Goal: Task Accomplishment & Management: Manage account settings

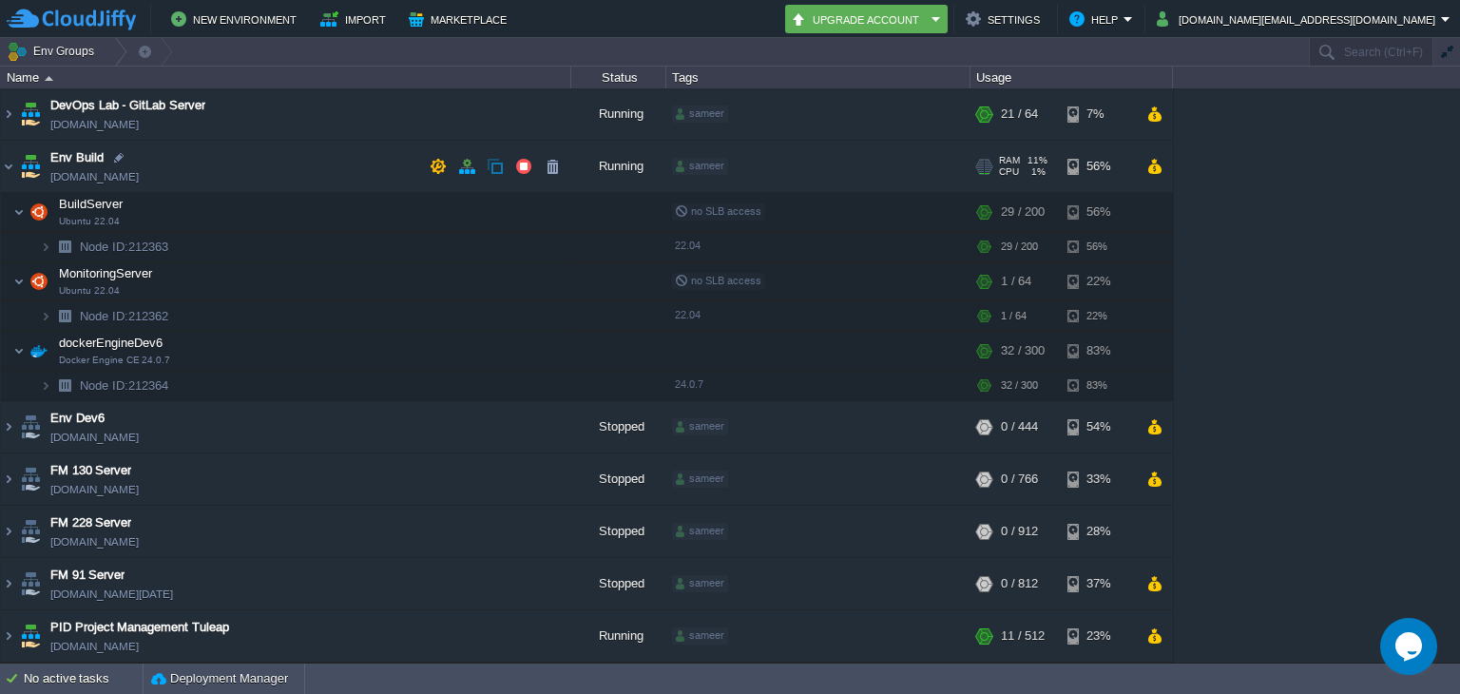
click at [46, 169] on td "Env Build [DOMAIN_NAME]" at bounding box center [286, 167] width 570 height 52
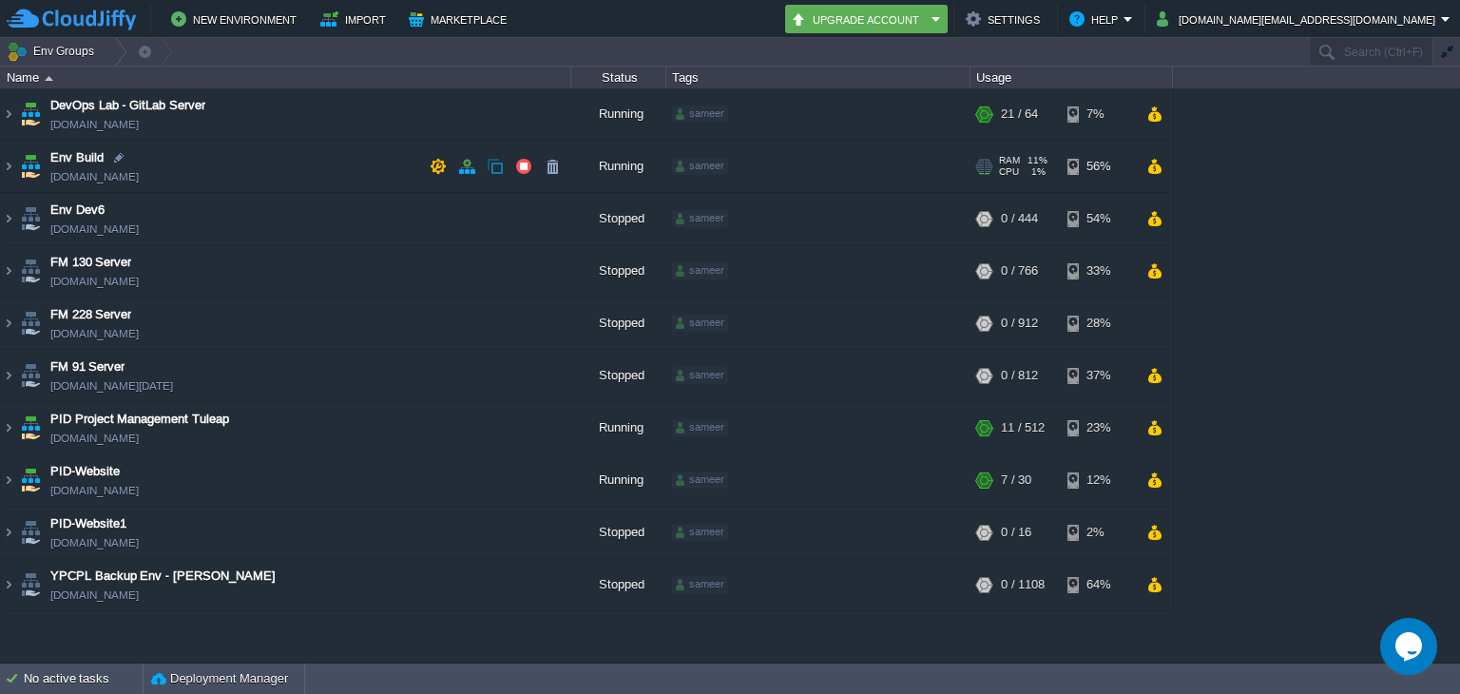
click at [46, 169] on td "Env Build [DOMAIN_NAME]" at bounding box center [286, 167] width 570 height 52
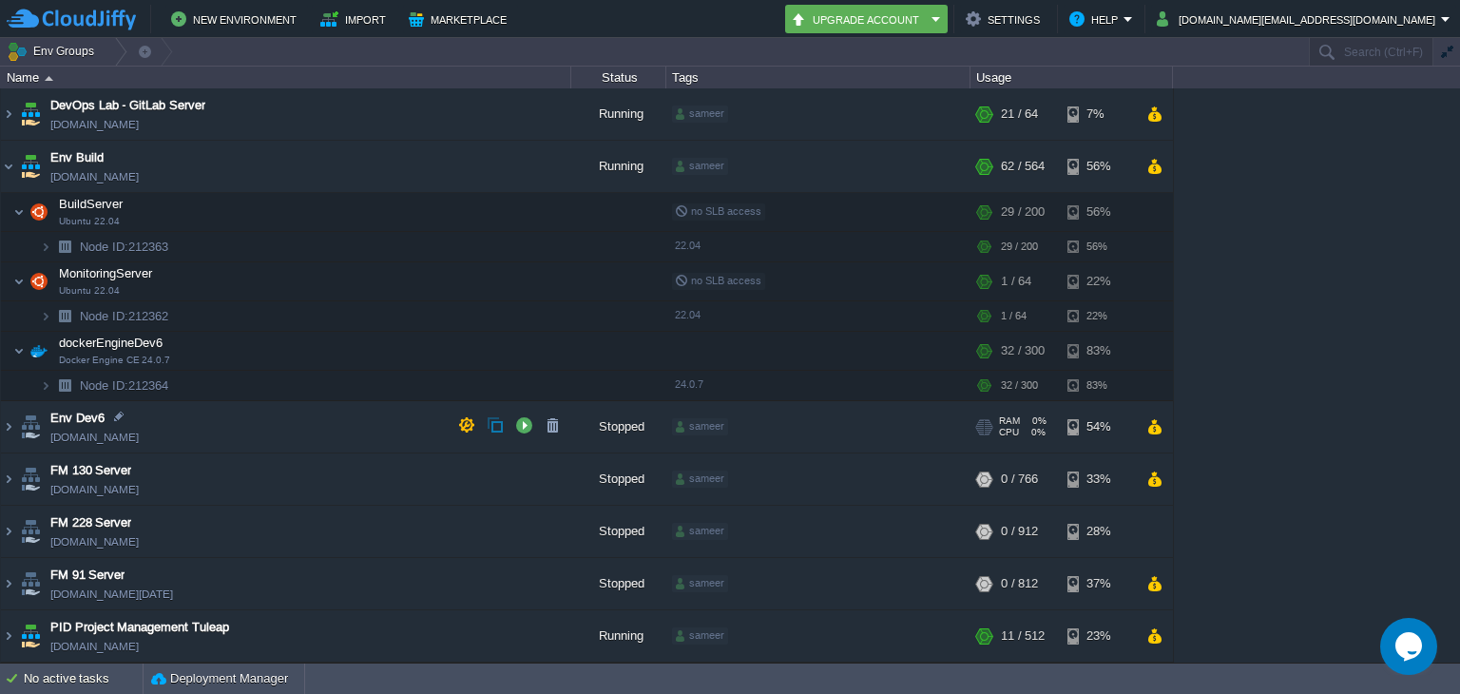
scroll to position [131, 0]
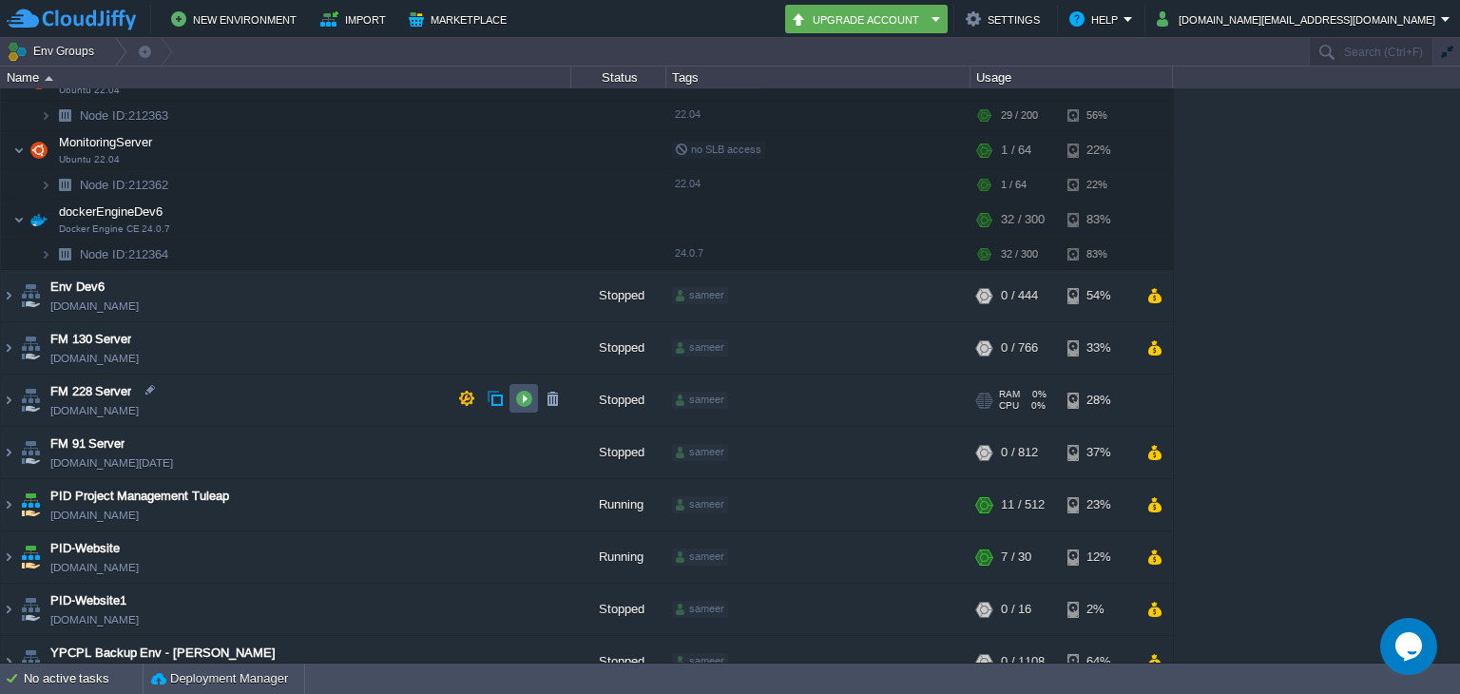
click at [519, 393] on button "button" at bounding box center [523, 398] width 17 height 17
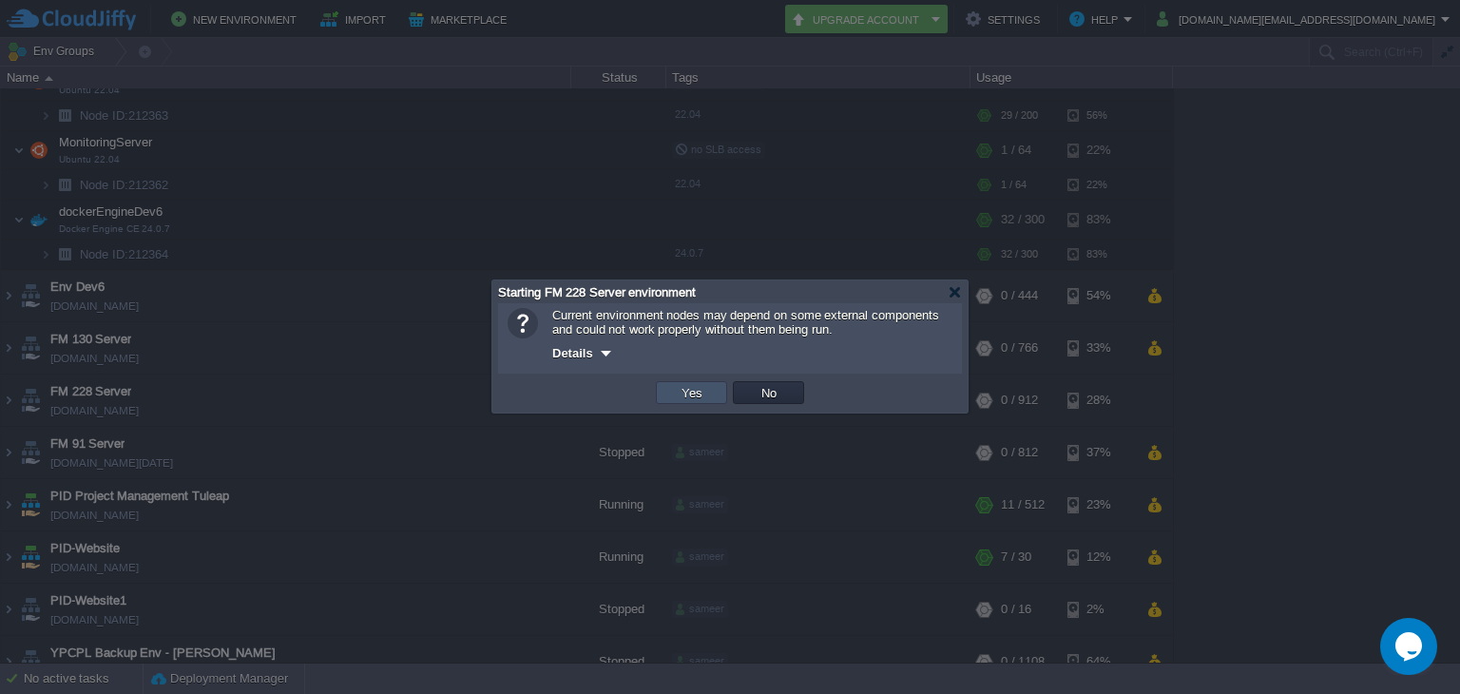
click at [700, 396] on button "Yes" at bounding box center [692, 392] width 32 height 17
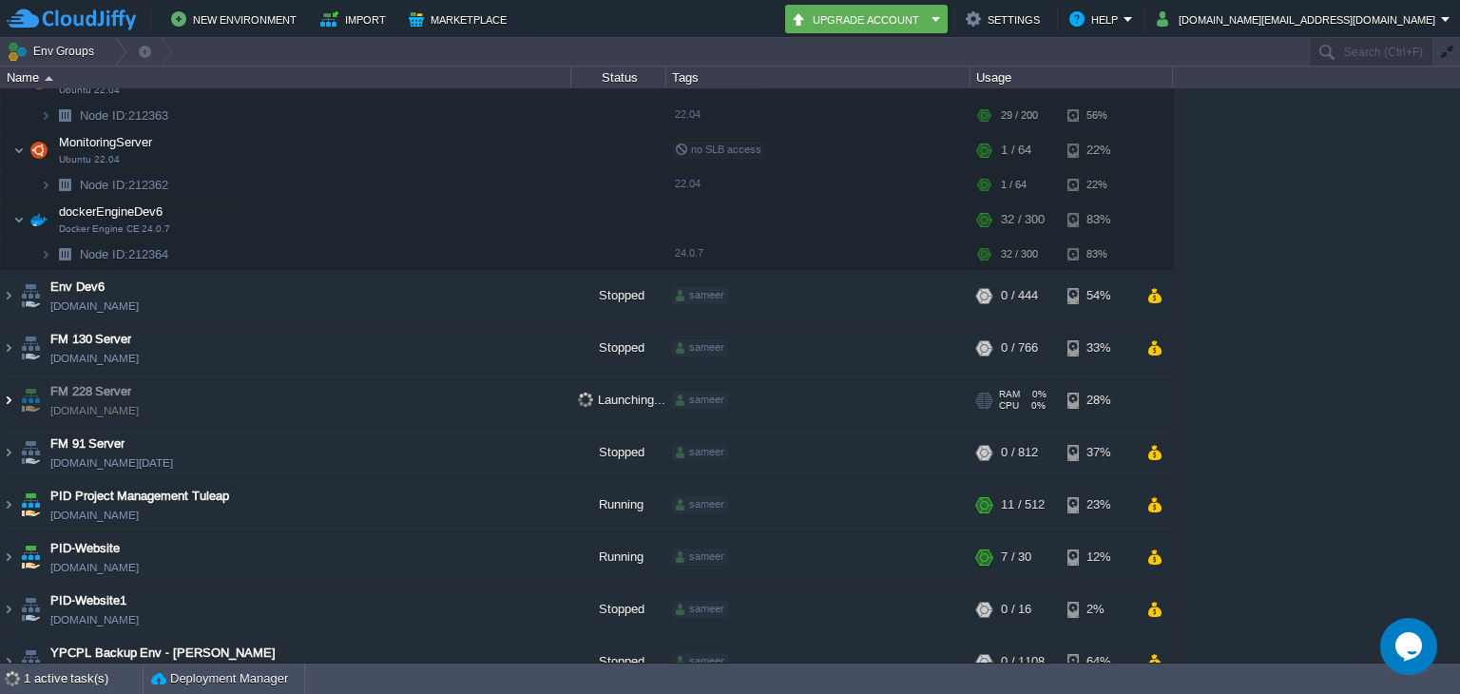
click at [9, 403] on img at bounding box center [8, 400] width 15 height 51
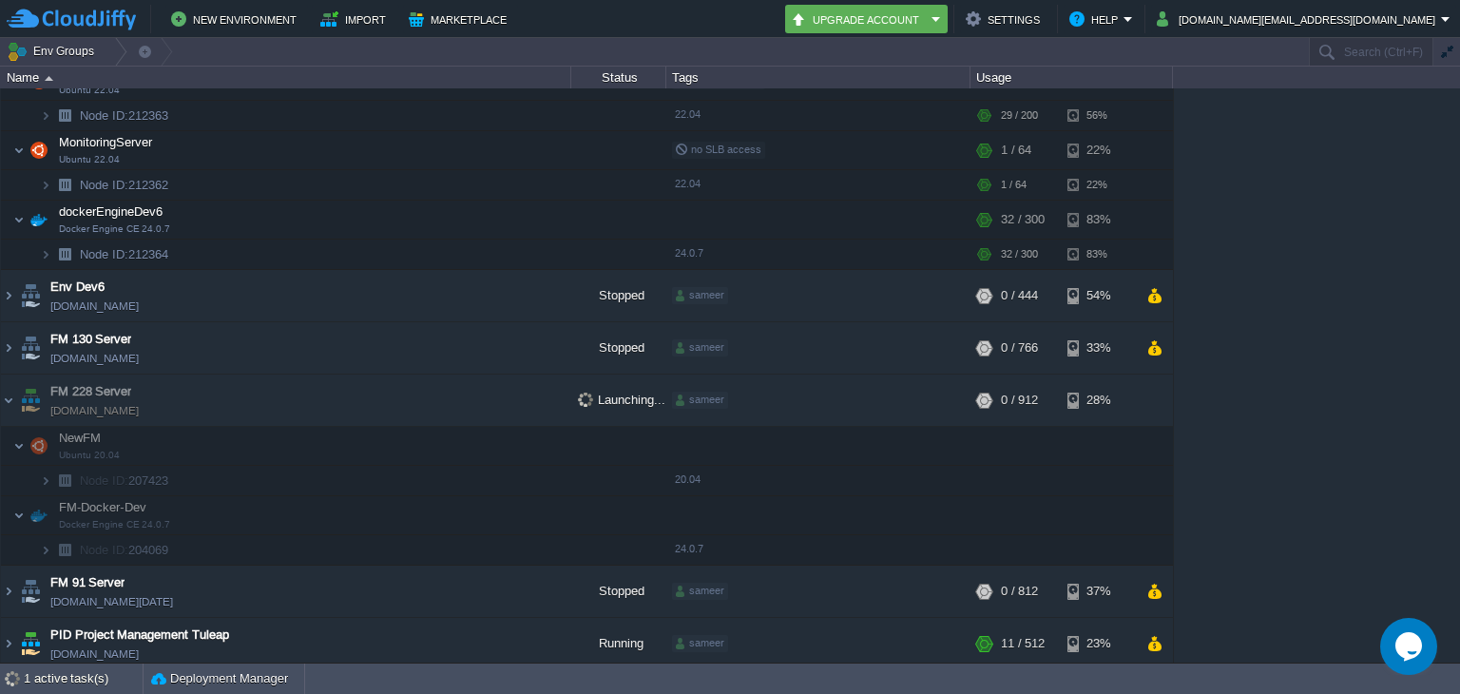
click at [51, 481] on img at bounding box center [64, 480] width 27 height 29
click at [48, 482] on img at bounding box center [45, 480] width 11 height 29
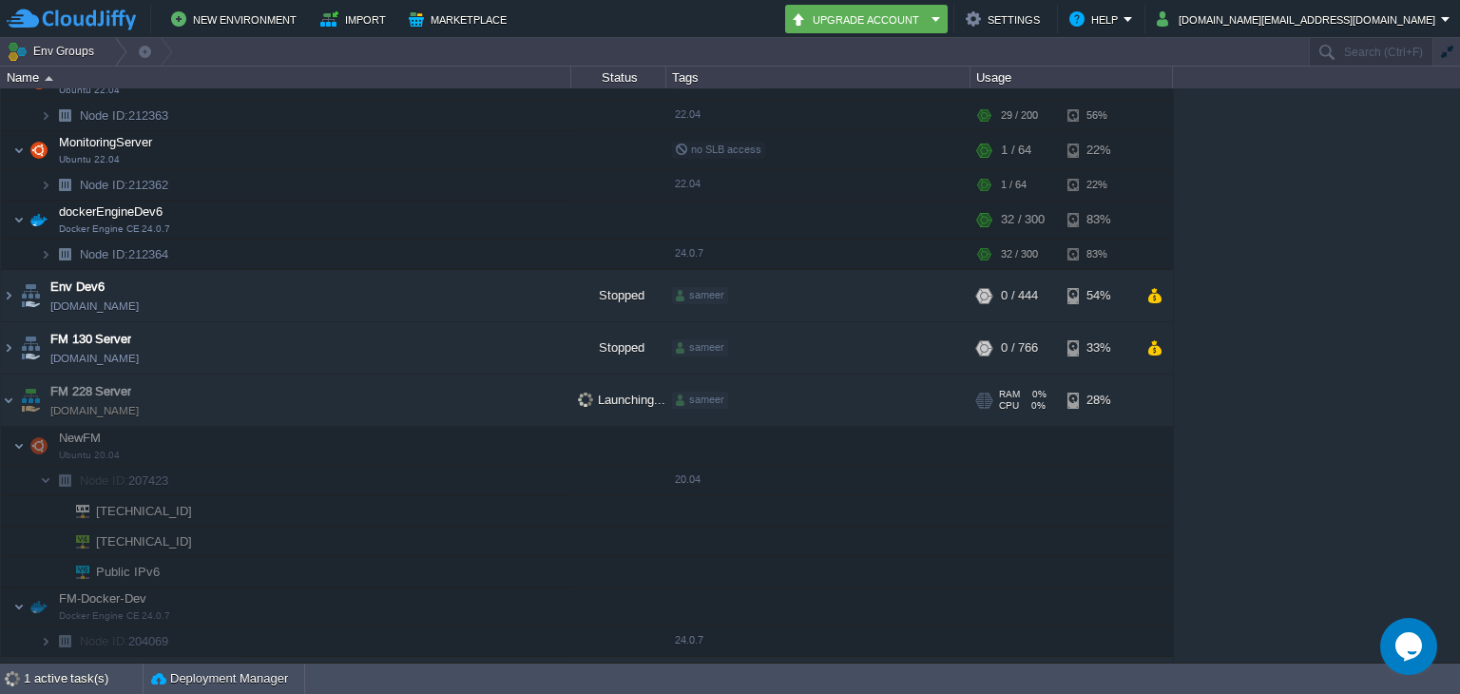
click at [68, 410] on span "[DOMAIN_NAME]" at bounding box center [94, 410] width 88 height 19
copy span "[DOMAIN_NAME]"
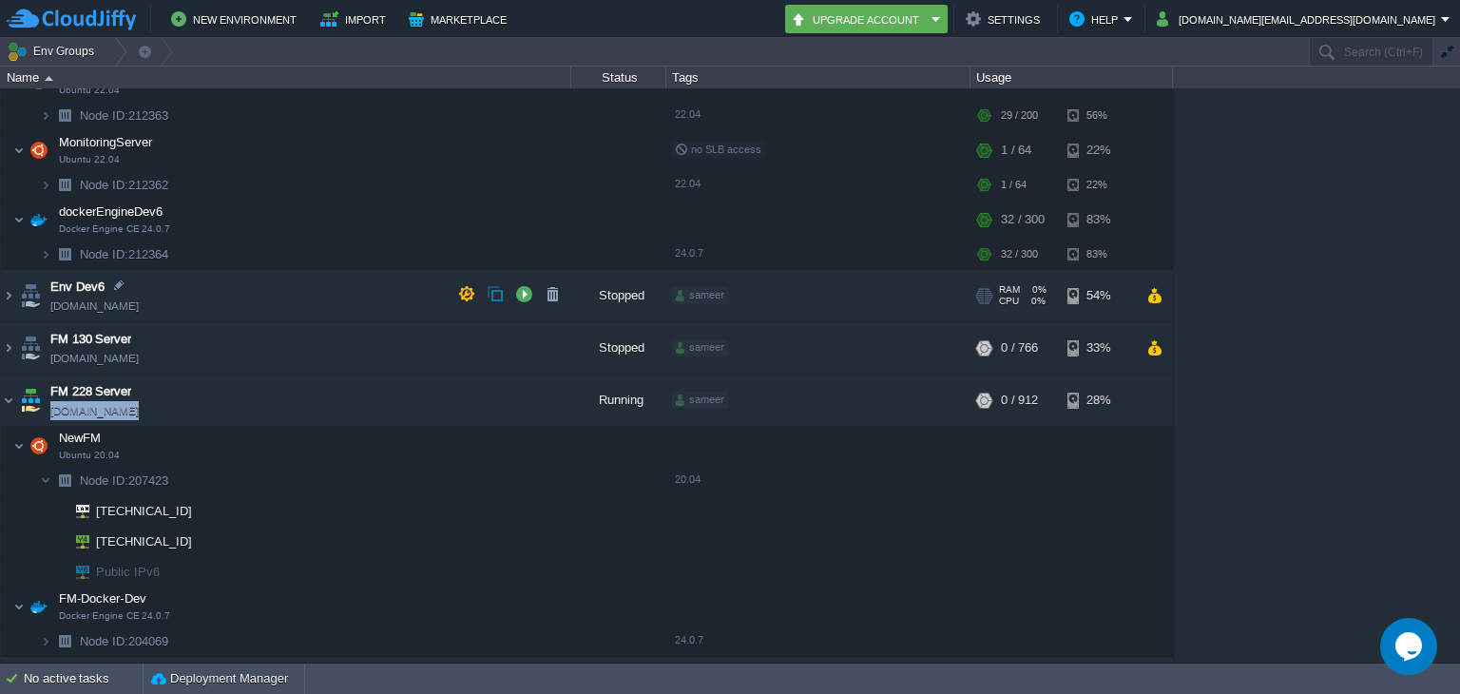
copy span "[DOMAIN_NAME]"
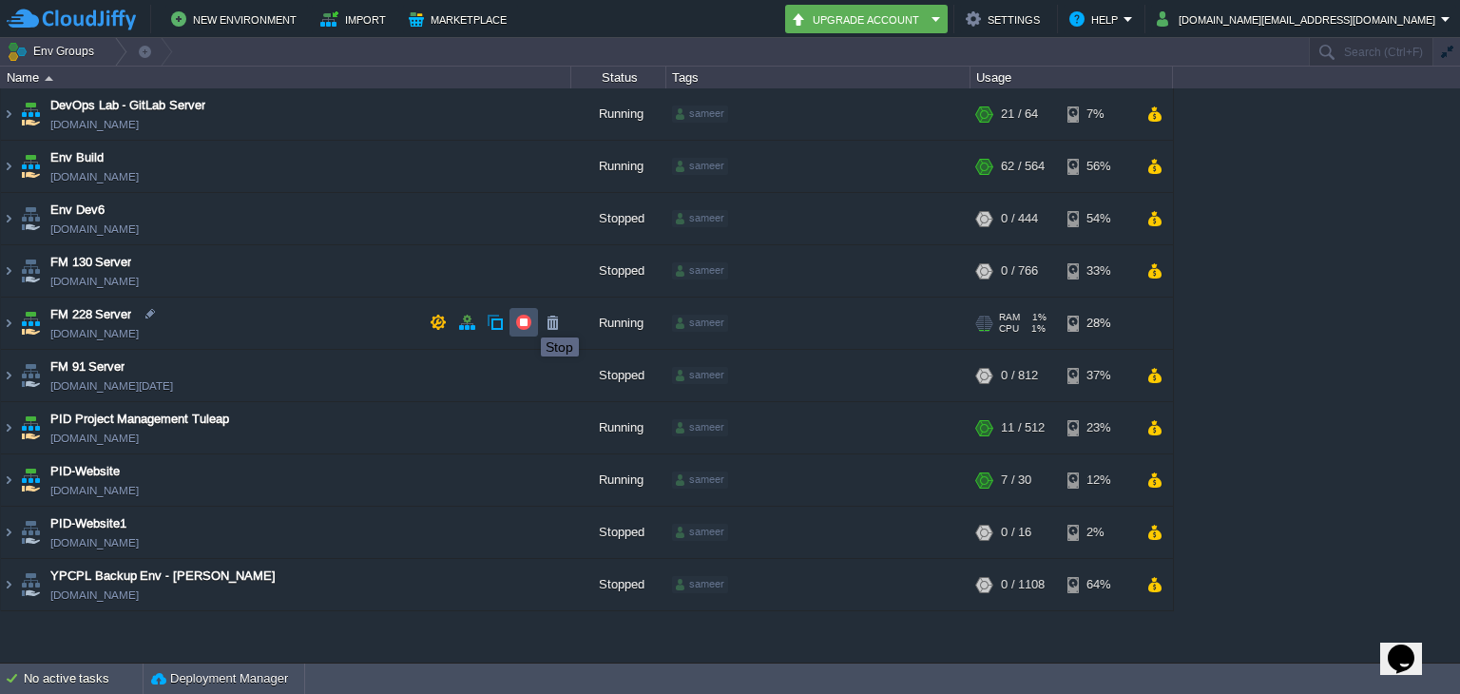
click at [527, 320] on button "button" at bounding box center [523, 322] width 17 height 17
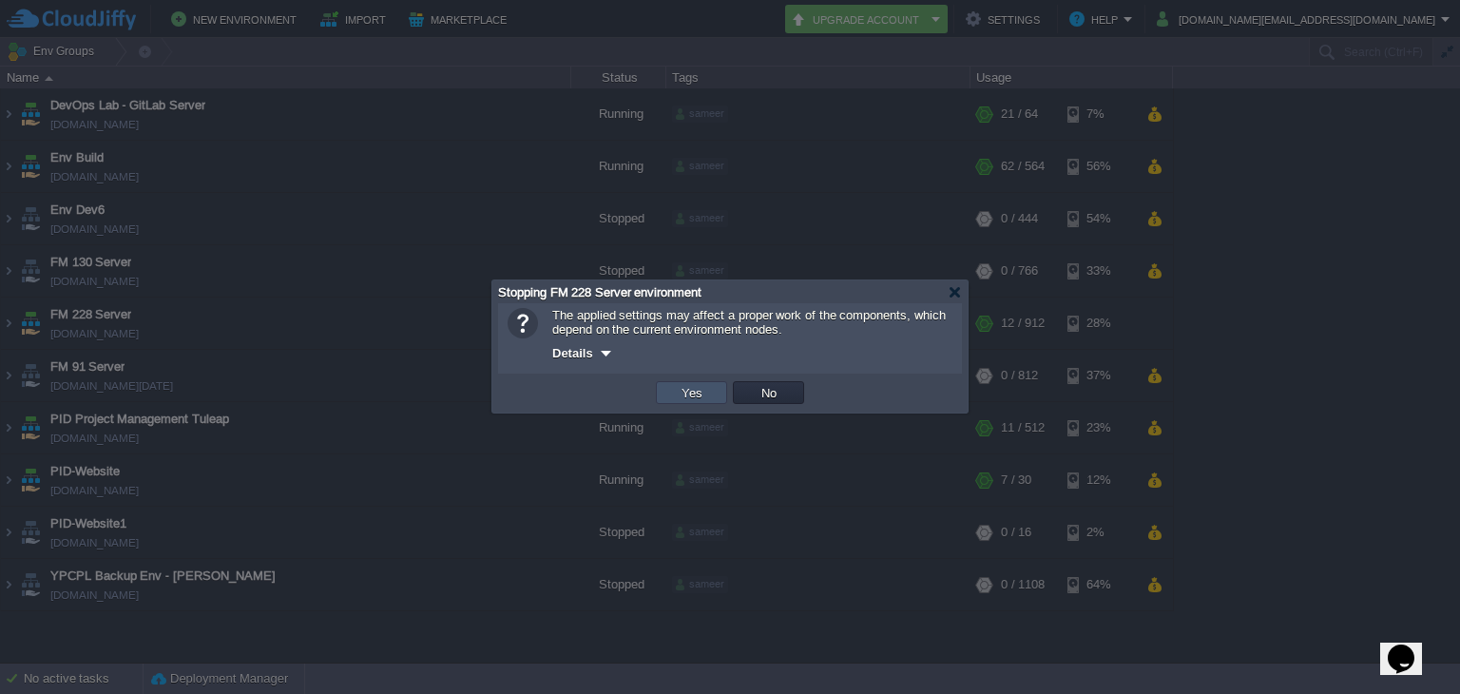
click at [688, 399] on button "Yes" at bounding box center [692, 392] width 32 height 17
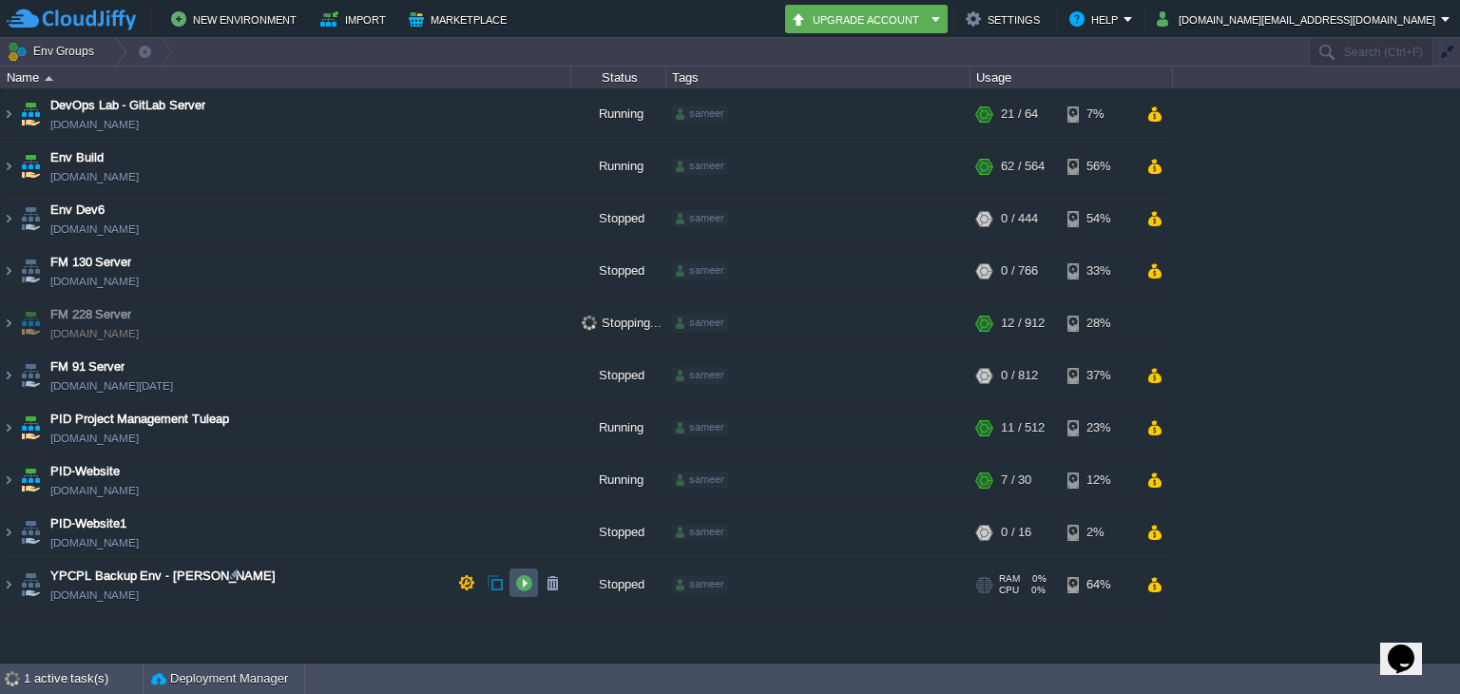
click at [519, 585] on button "button" at bounding box center [523, 582] width 17 height 17
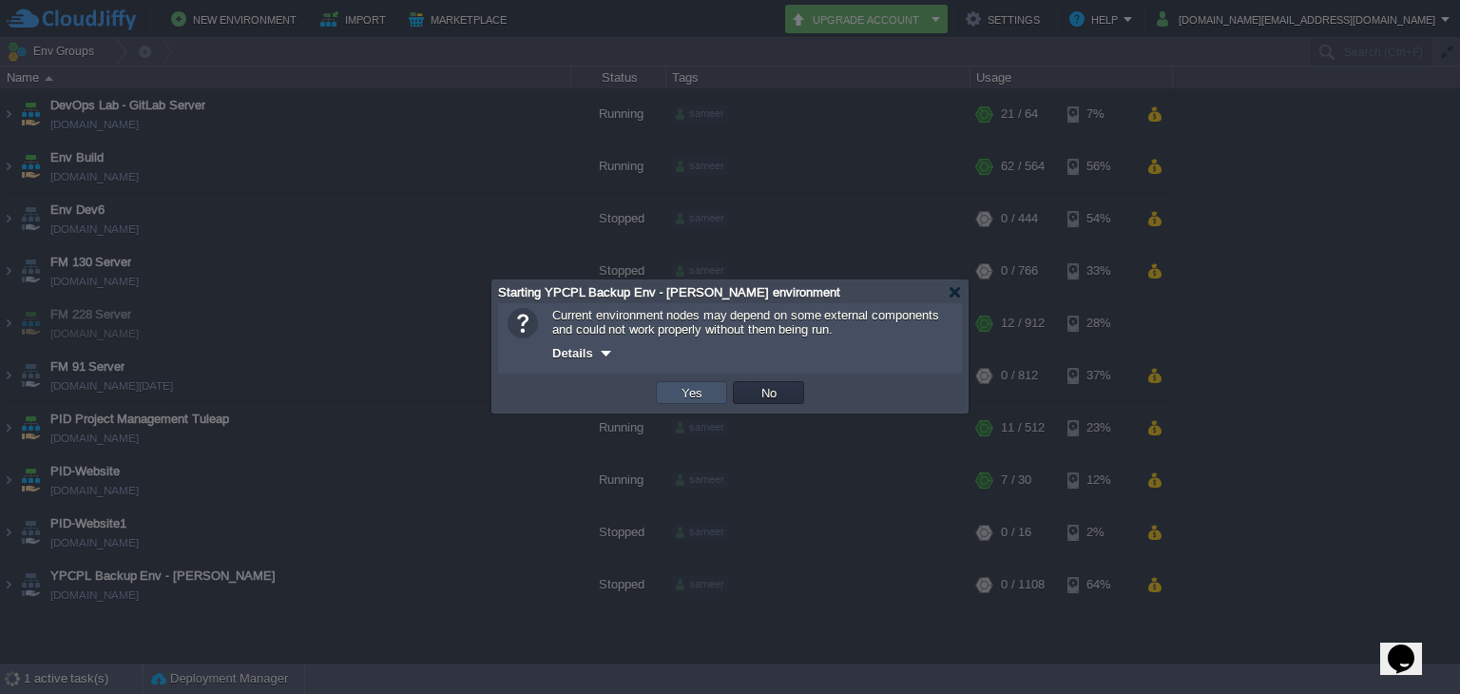
click at [688, 396] on button "Yes" at bounding box center [692, 392] width 32 height 17
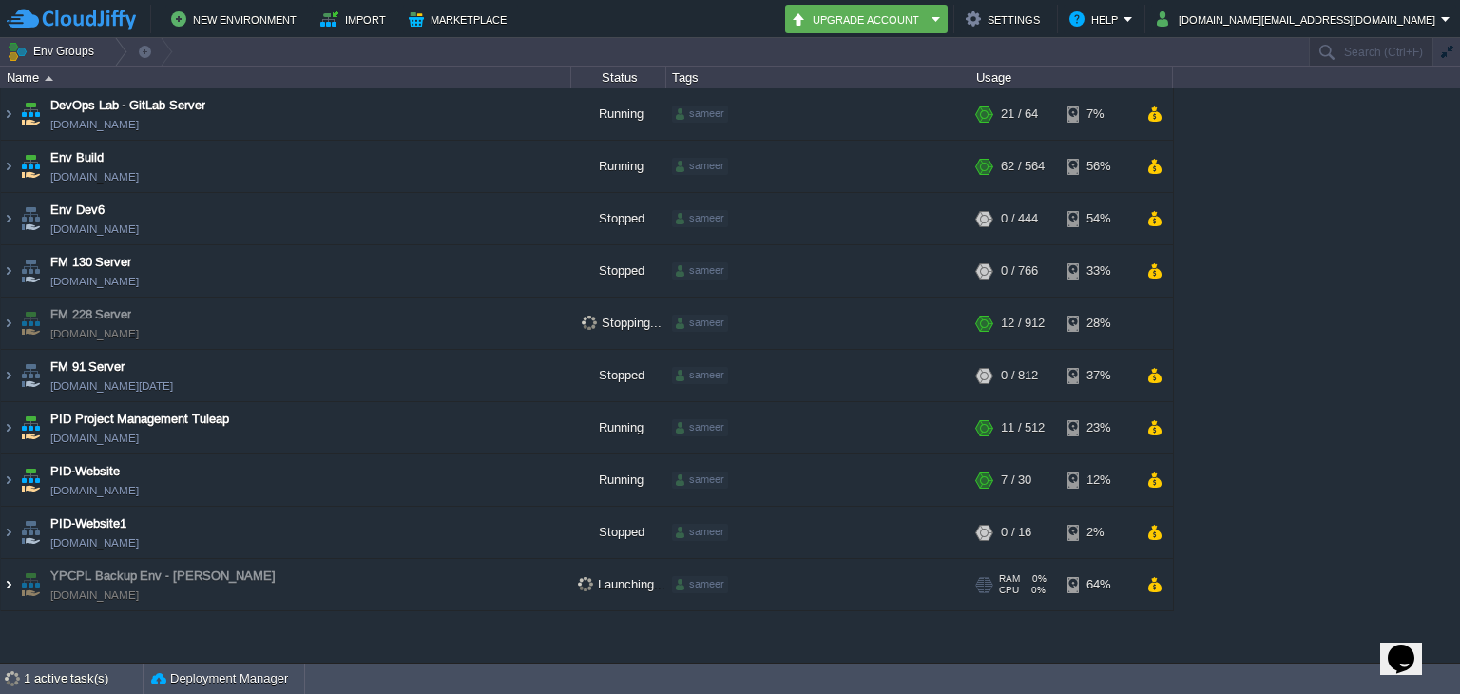
click at [4, 590] on img at bounding box center [8, 584] width 15 height 51
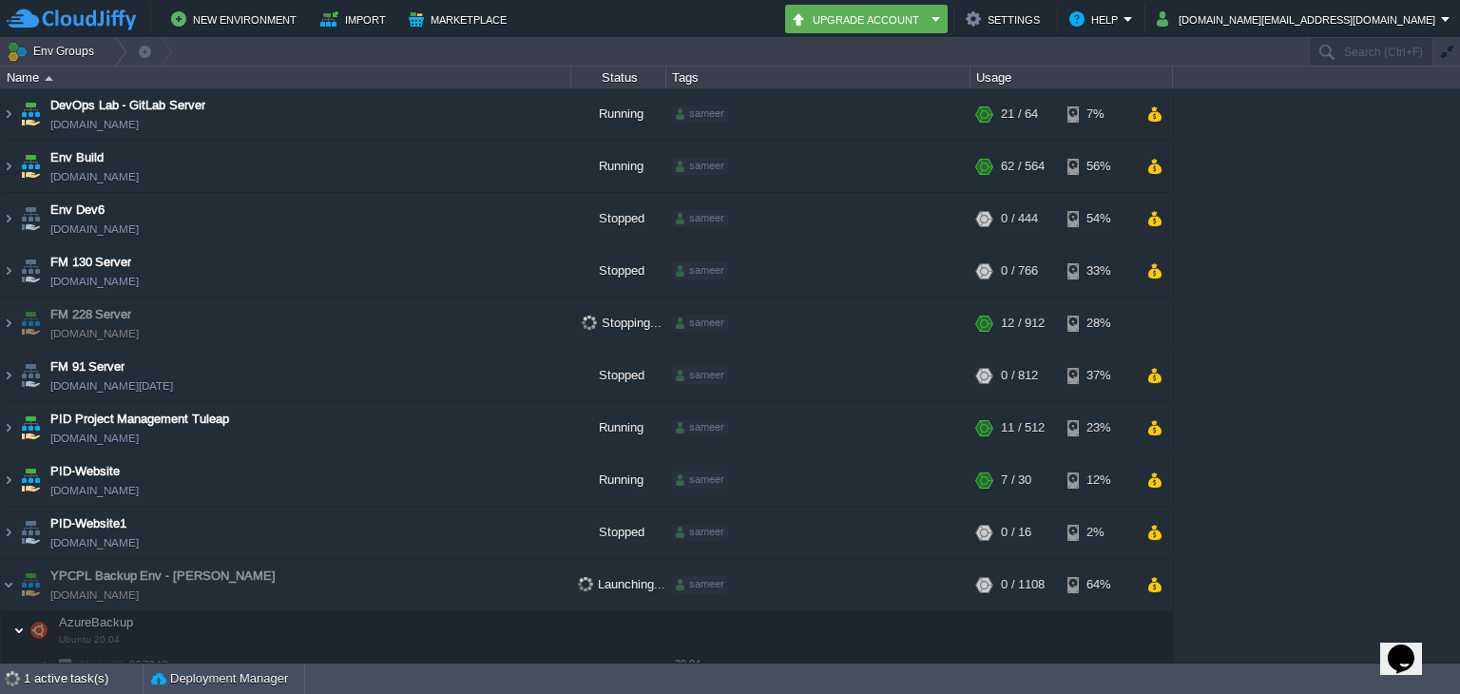
scroll to position [137, 0]
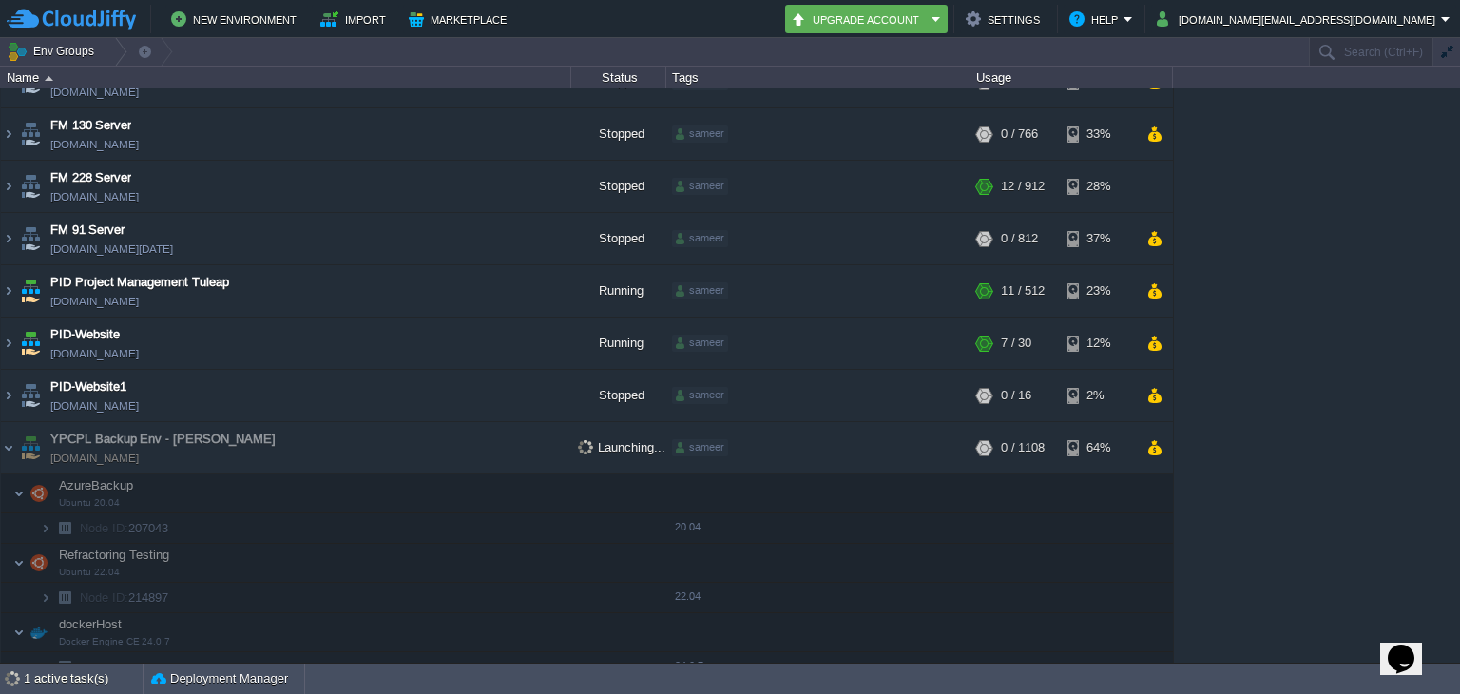
click at [38, 531] on span at bounding box center [20, 528] width 39 height 14
click at [49, 529] on img at bounding box center [45, 527] width 11 height 29
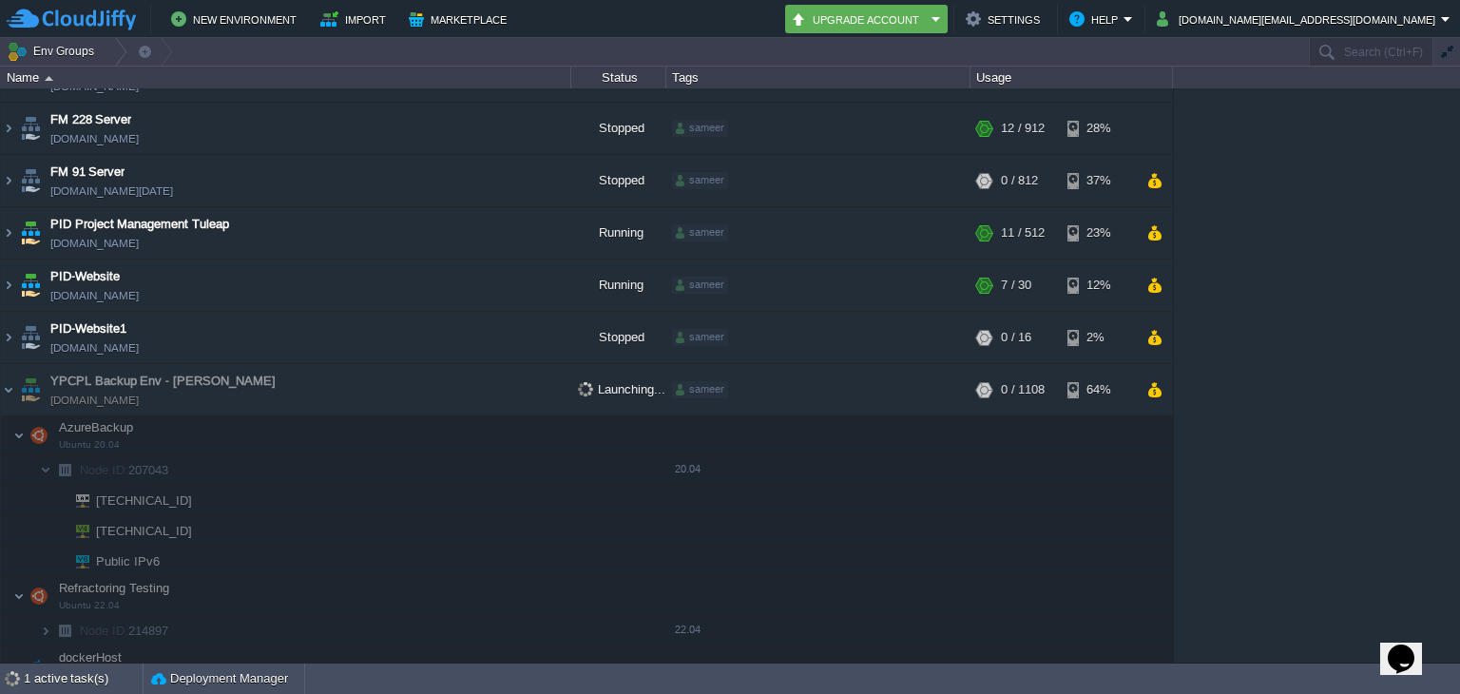
scroll to position [194, 0]
click at [145, 529] on span "45.252.190.187" at bounding box center [144, 531] width 101 height 29
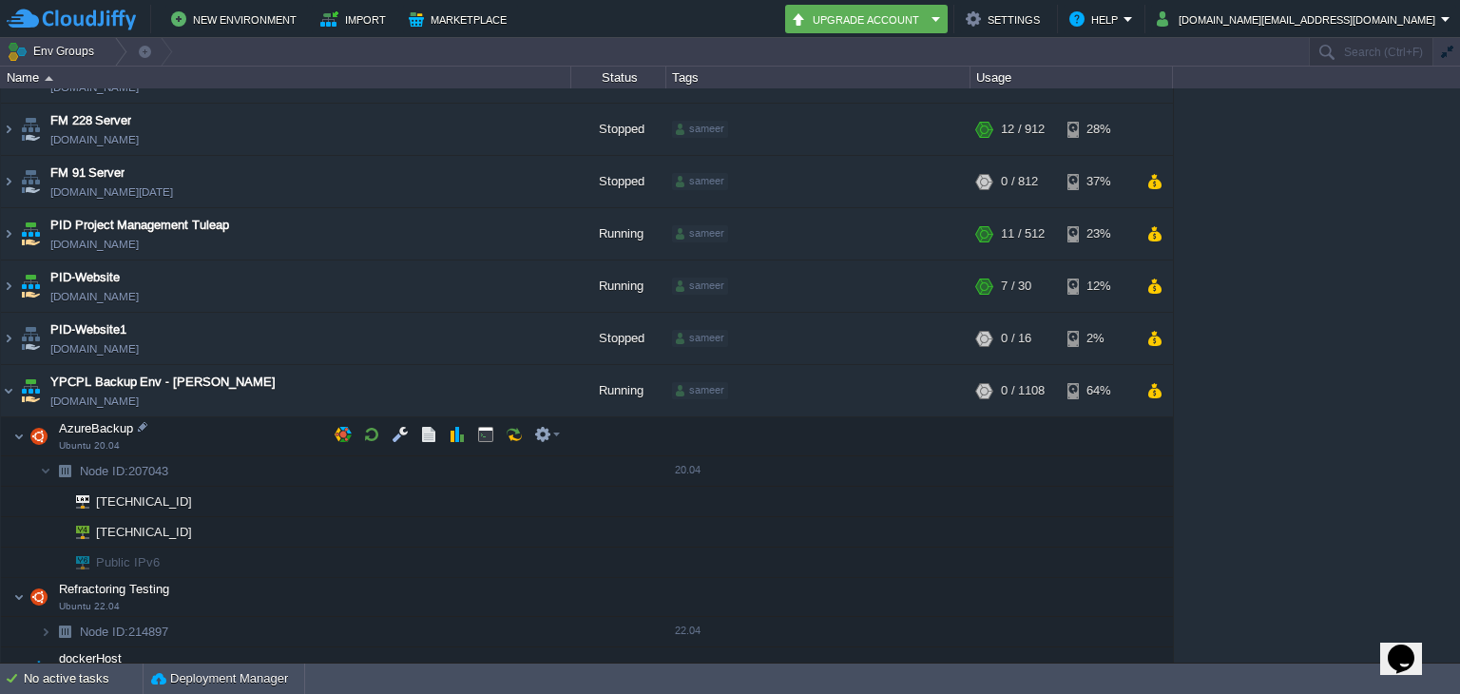
click at [1, 446] on td "AzureBackup Ubuntu 20.04" at bounding box center [286, 436] width 570 height 39
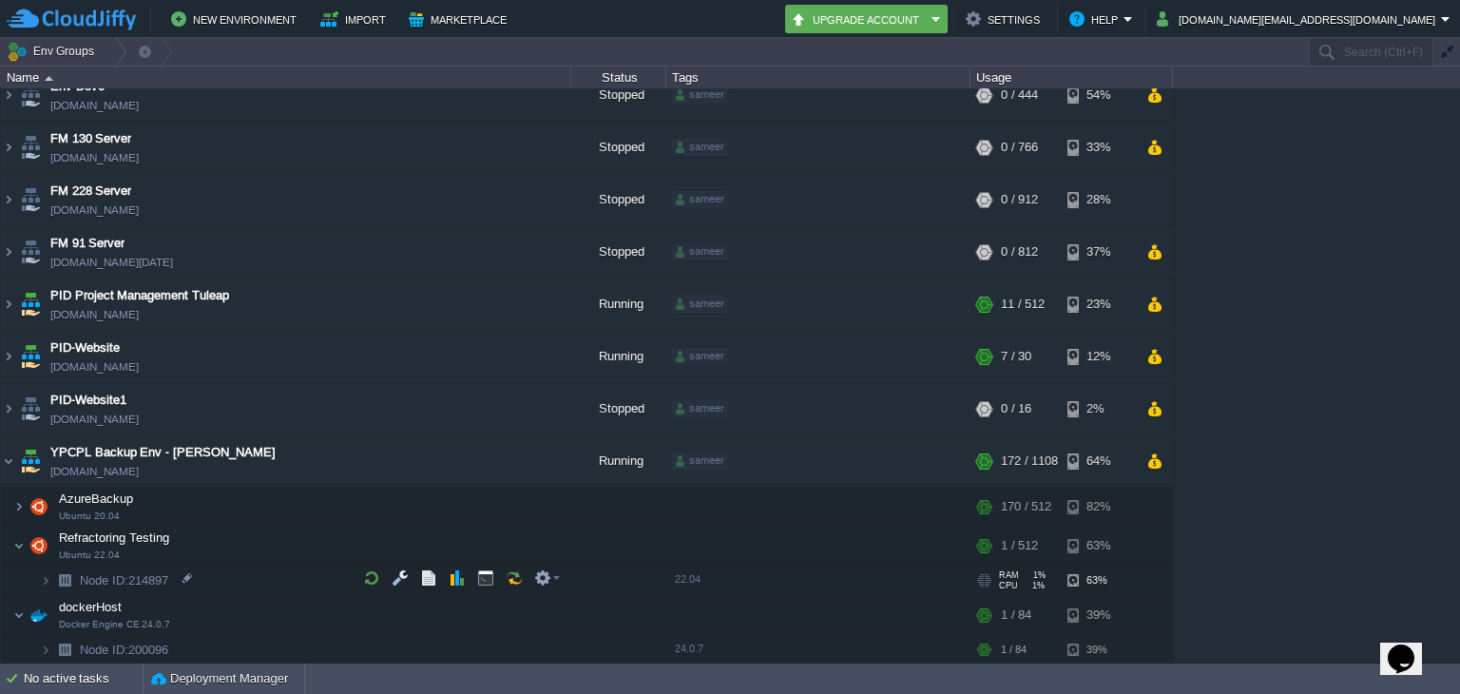
scroll to position [124, 0]
click at [84, 468] on span "[DOMAIN_NAME]" at bounding box center [94, 471] width 88 height 19
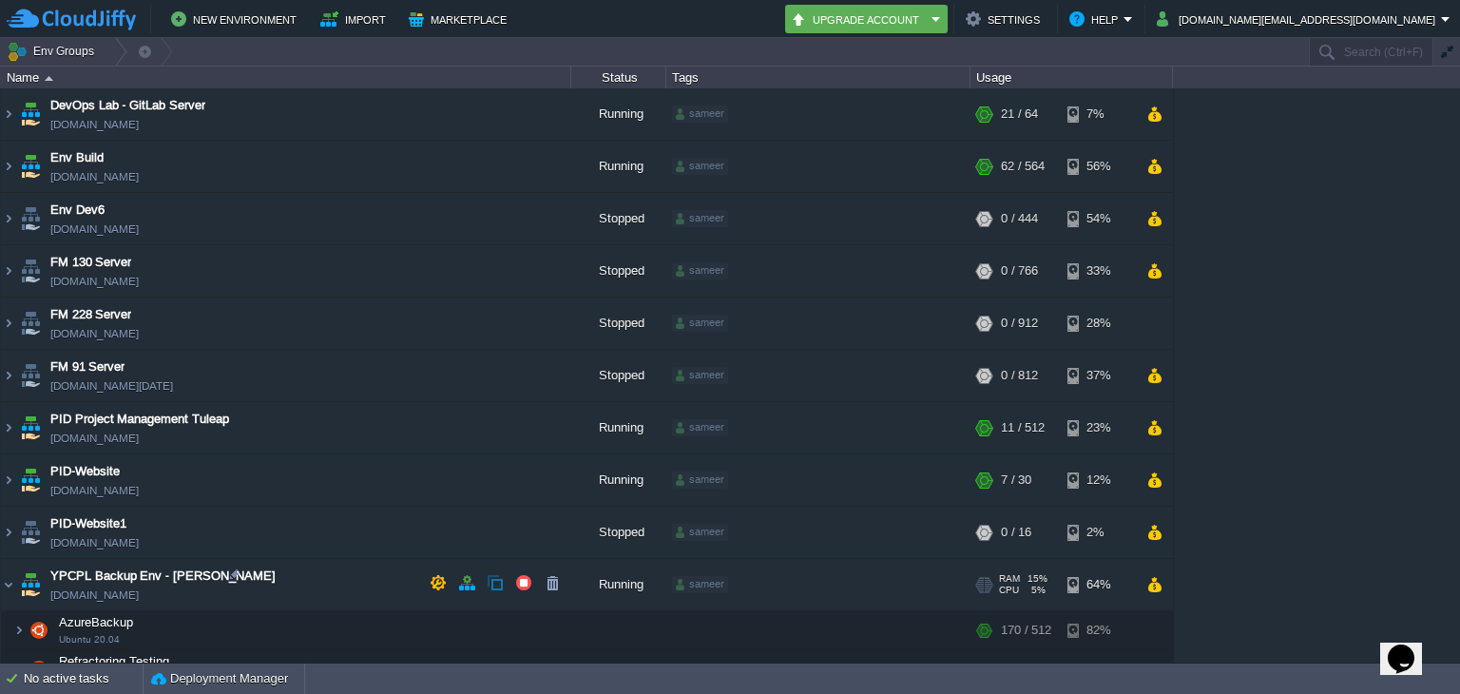
click at [84, 468] on span "PID-Website" at bounding box center [84, 471] width 69 height 19
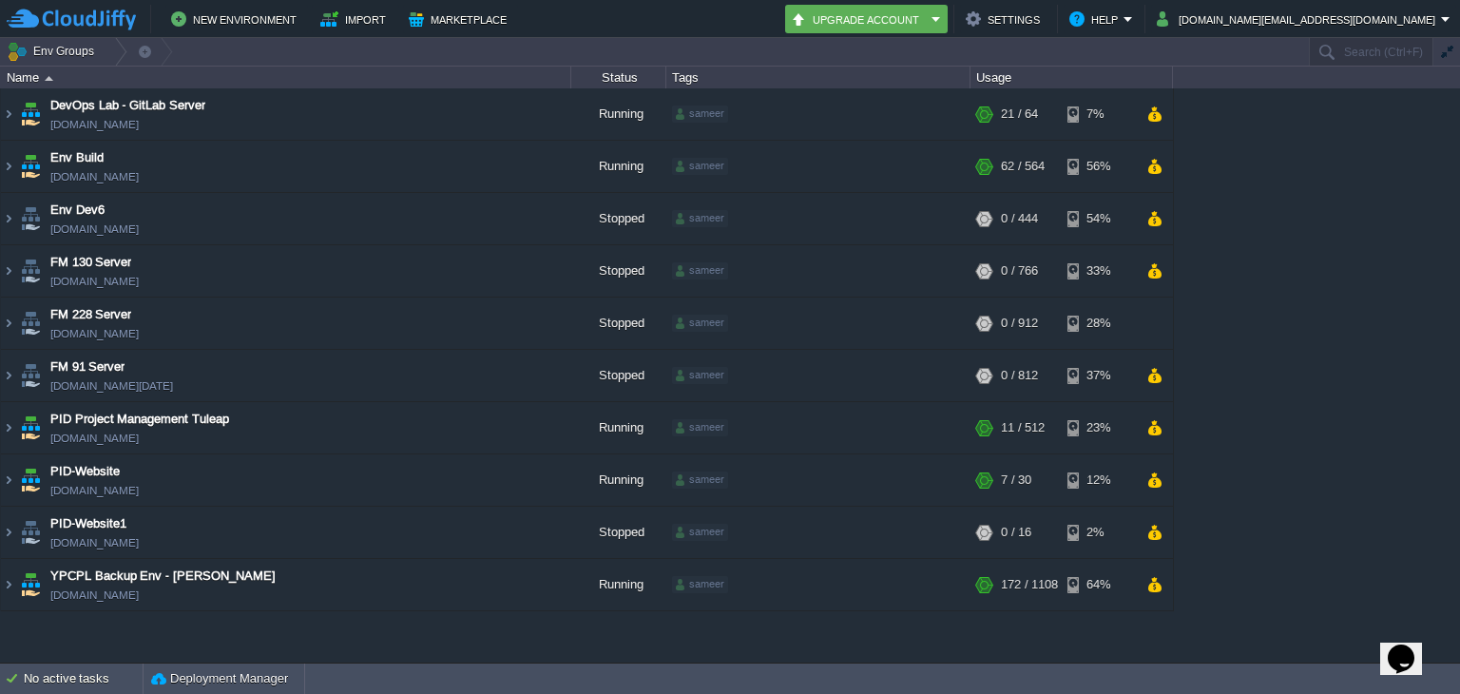
click at [36, 611] on div "DevOps Lab - GitLab Server pid-gitlab.cloudjiffy.net Running sameer + Add to En…" at bounding box center [730, 375] width 1460 height 574
click at [11, 585] on img at bounding box center [8, 584] width 15 height 51
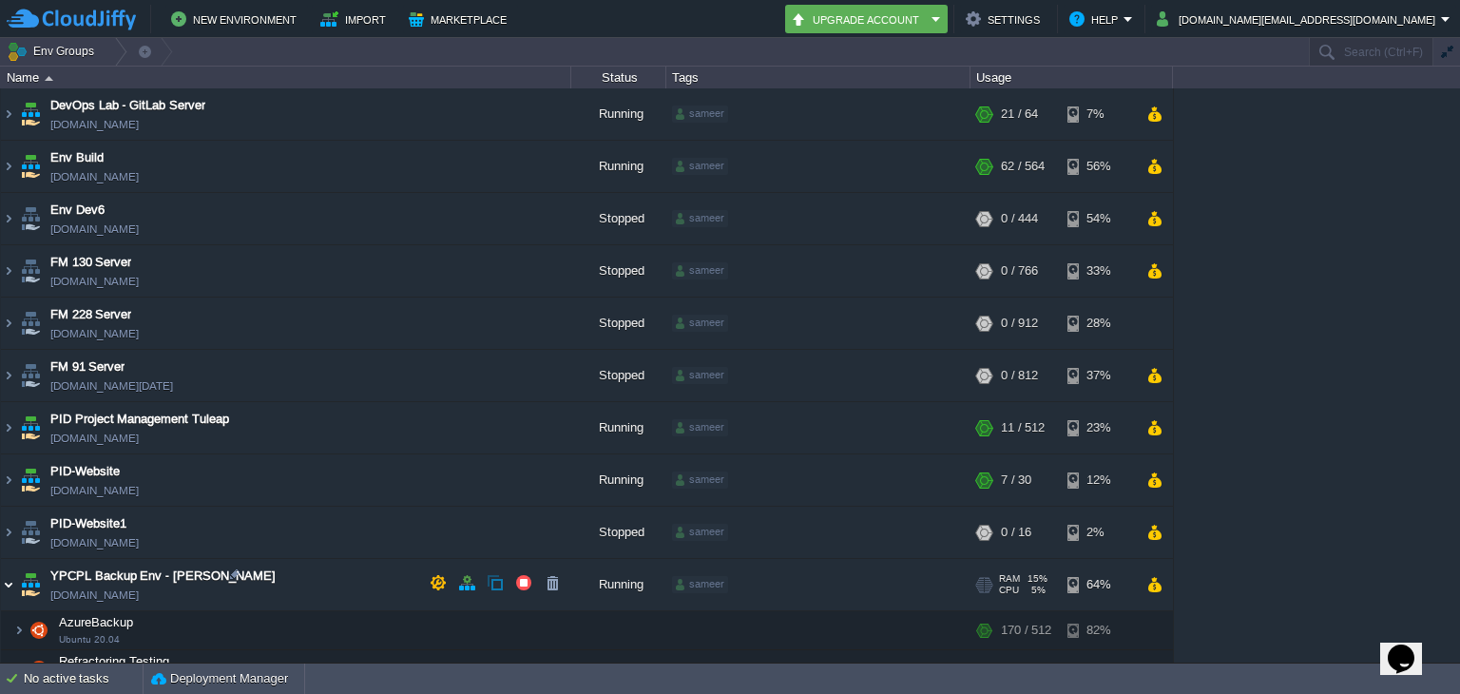
scroll to position [124, 0]
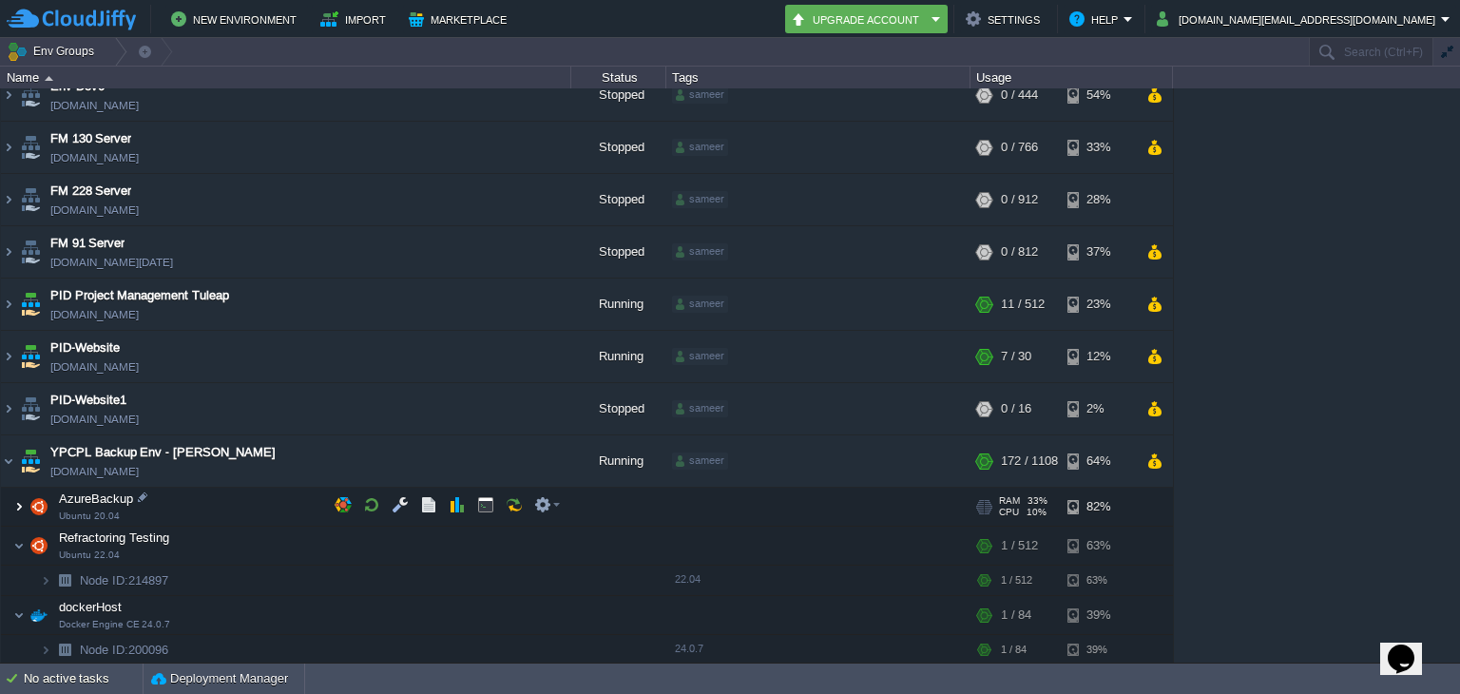
click at [14, 507] on img at bounding box center [18, 507] width 11 height 38
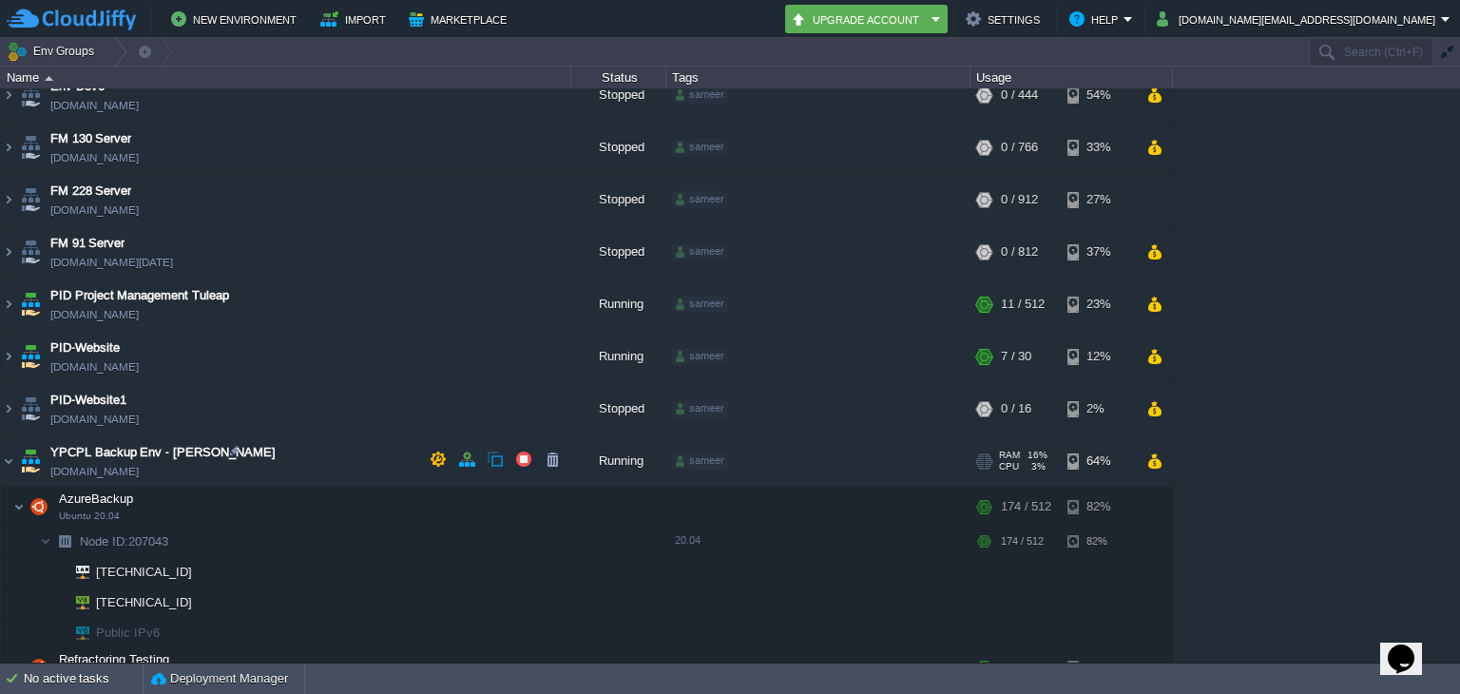
click at [122, 468] on span "[DOMAIN_NAME]" at bounding box center [94, 471] width 88 height 19
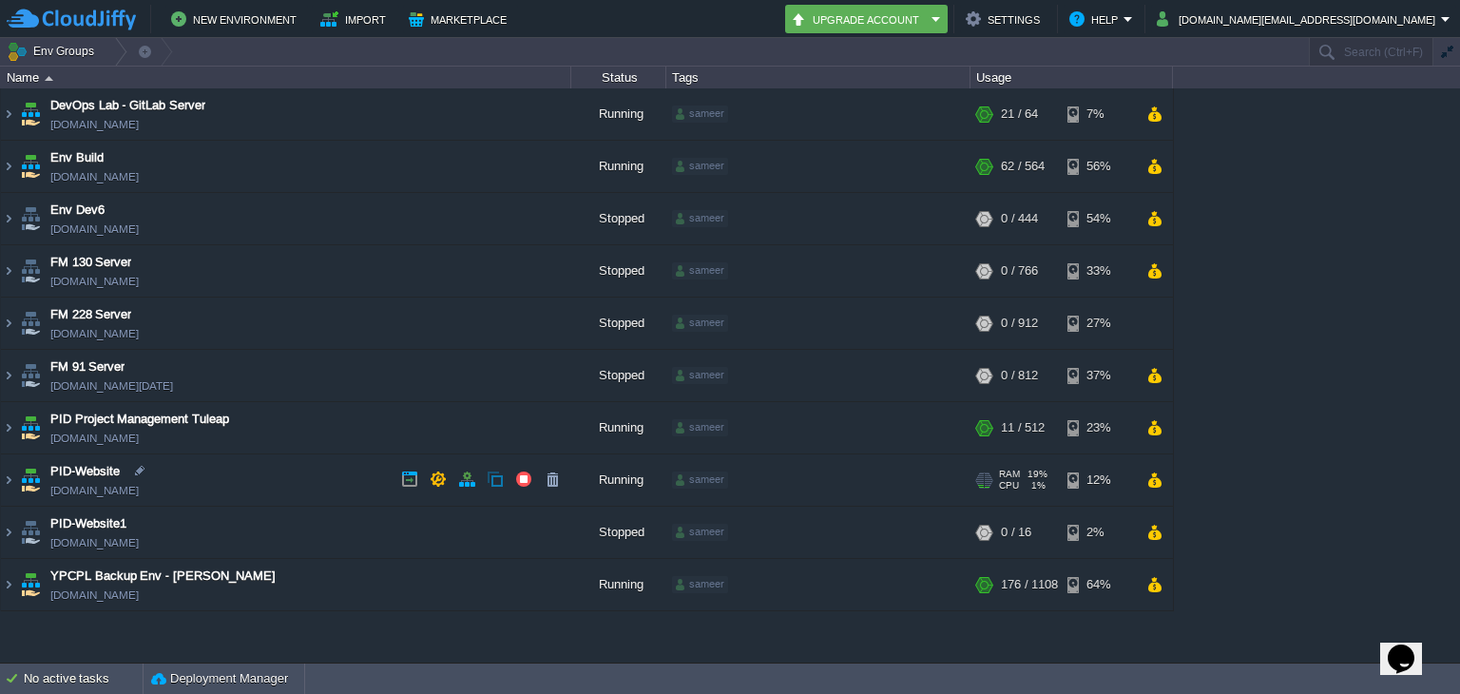
click at [120, 468] on span "PID-Website" at bounding box center [84, 471] width 69 height 19
type input "PID-Website"
click at [7, 589] on img at bounding box center [8, 584] width 15 height 51
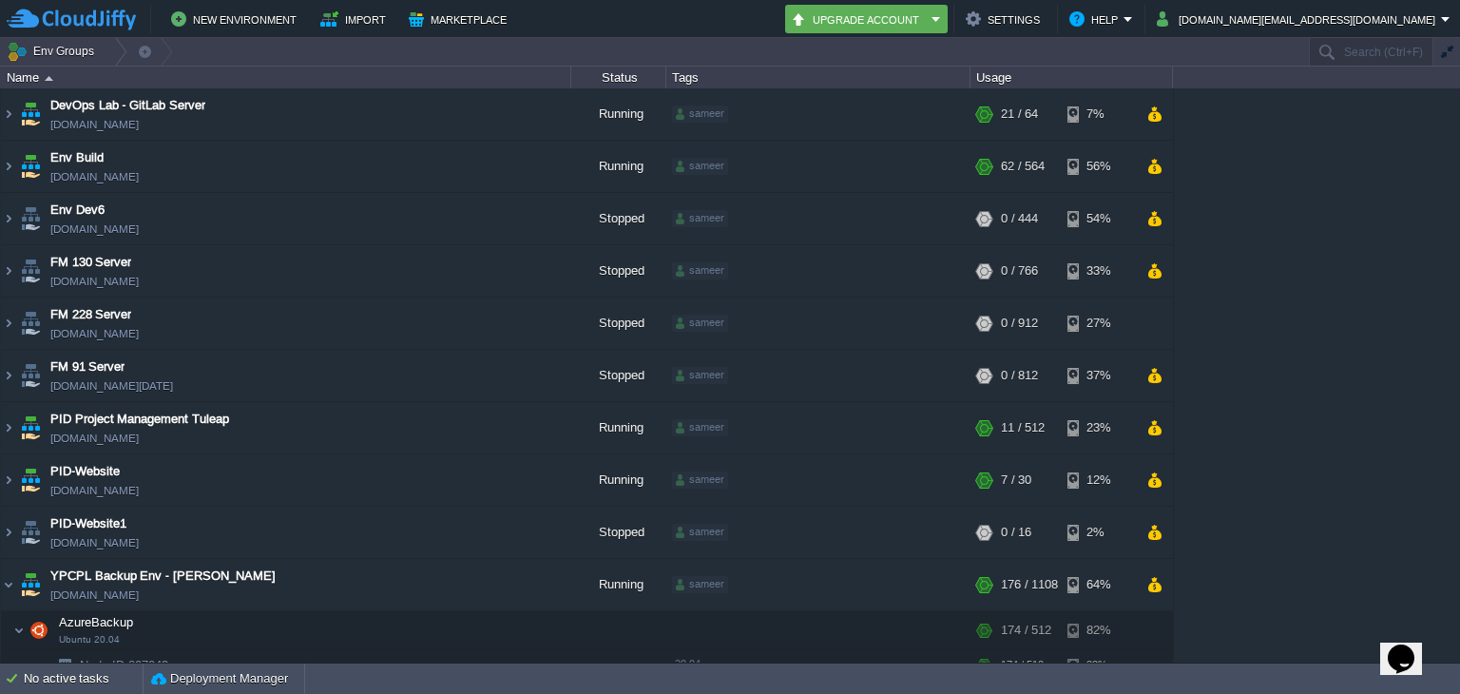
scroll to position [169, 0]
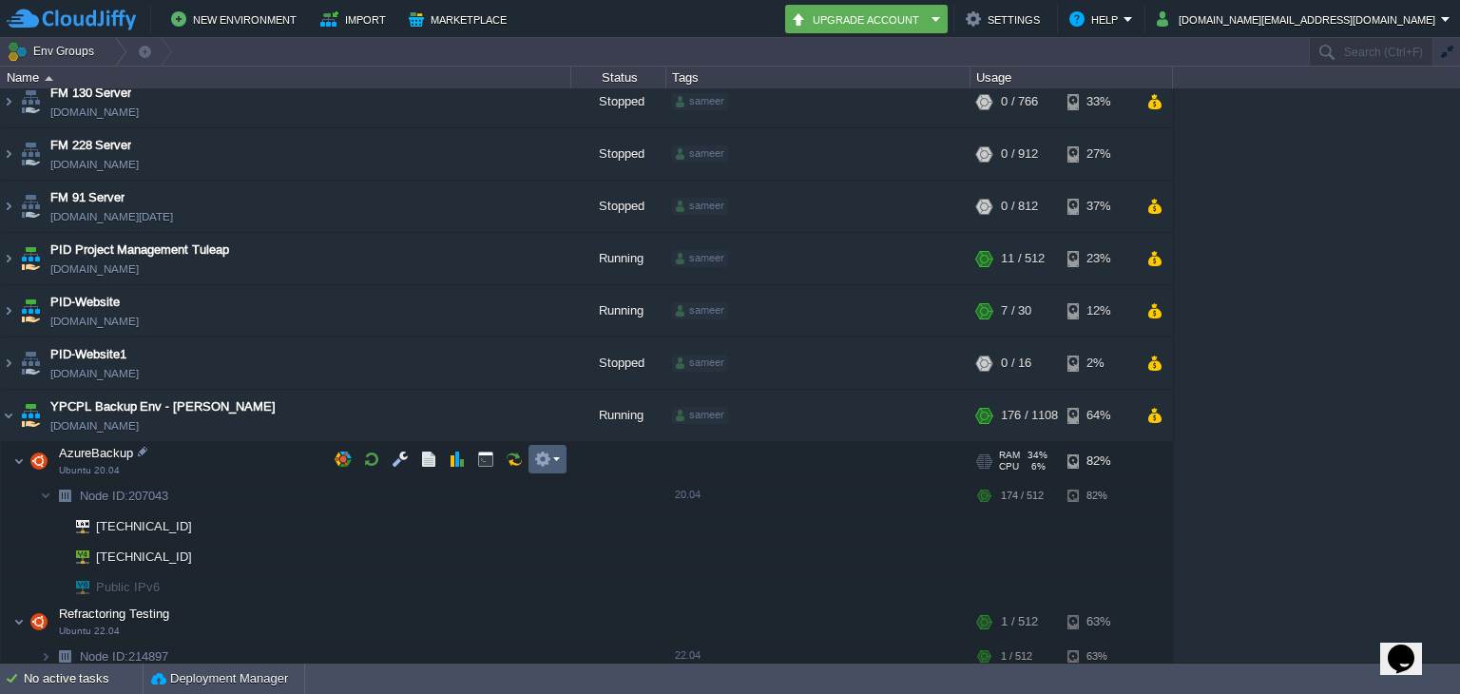
click at [534, 469] on td at bounding box center [548, 459] width 38 height 29
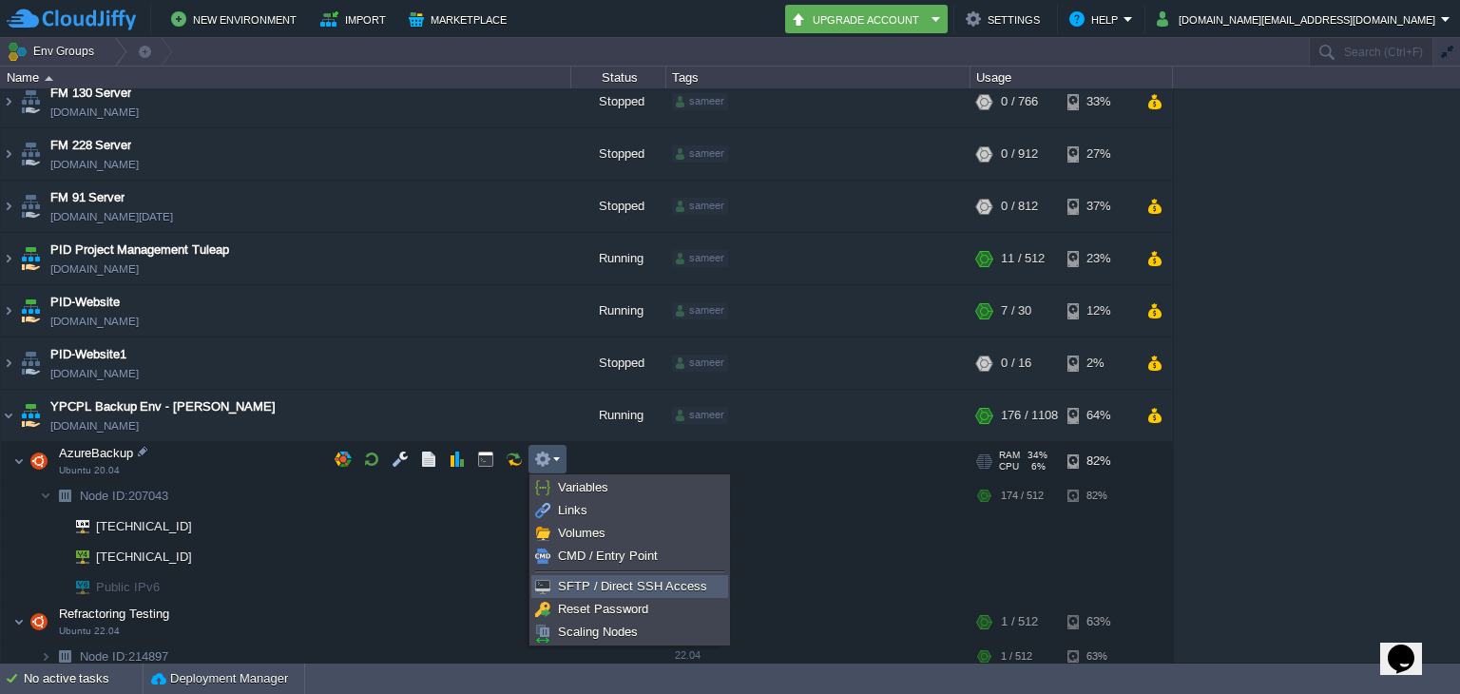
click at [575, 583] on span "SFTP / Direct SSH Access" at bounding box center [632, 586] width 149 height 14
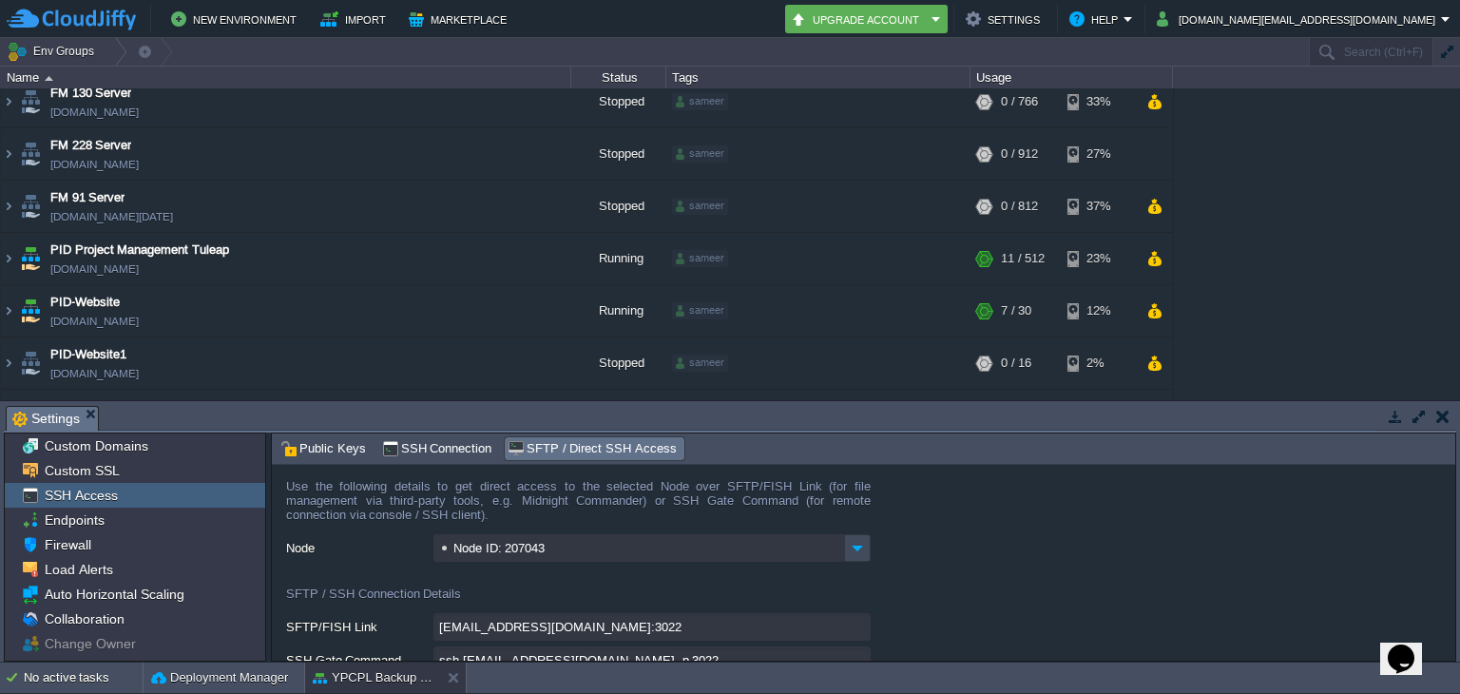
click at [1418, 412] on button "button" at bounding box center [1419, 416] width 17 height 17
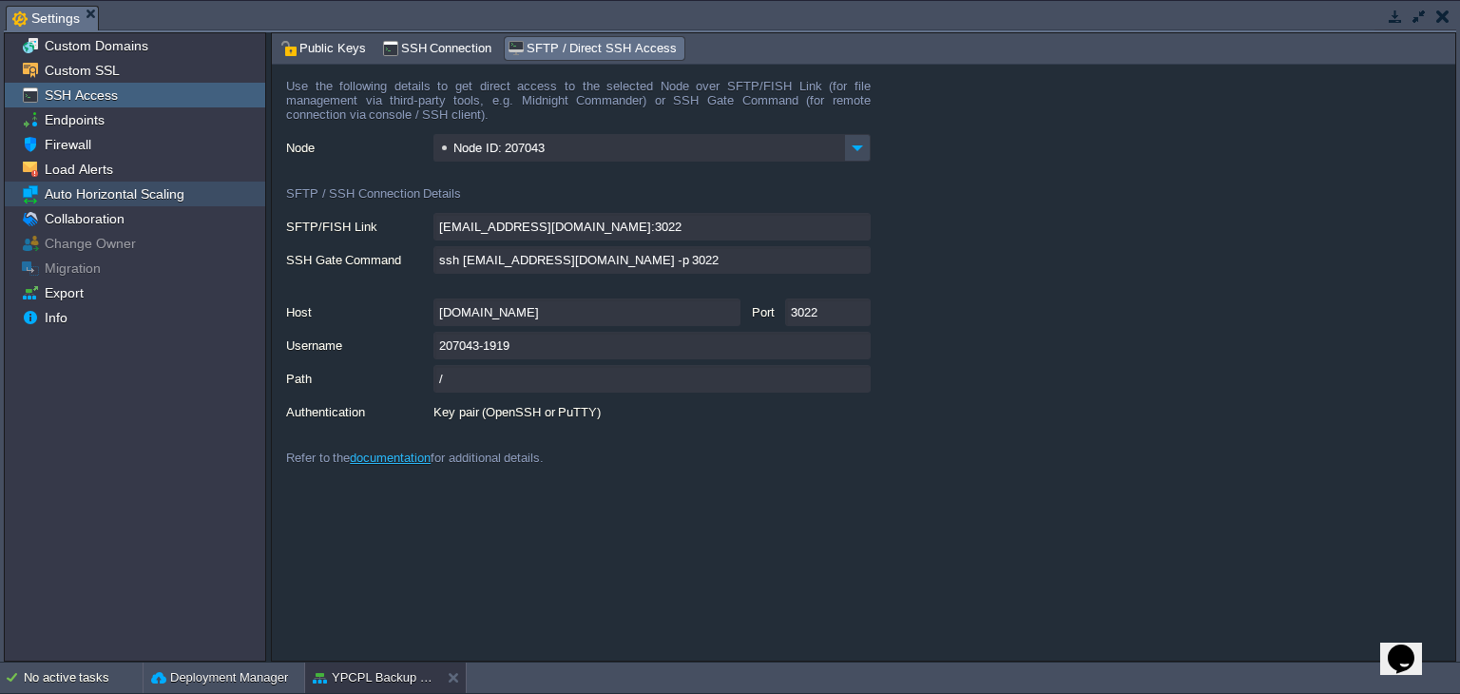
click at [103, 191] on span "Auto Horizontal Scaling" at bounding box center [114, 193] width 146 height 17
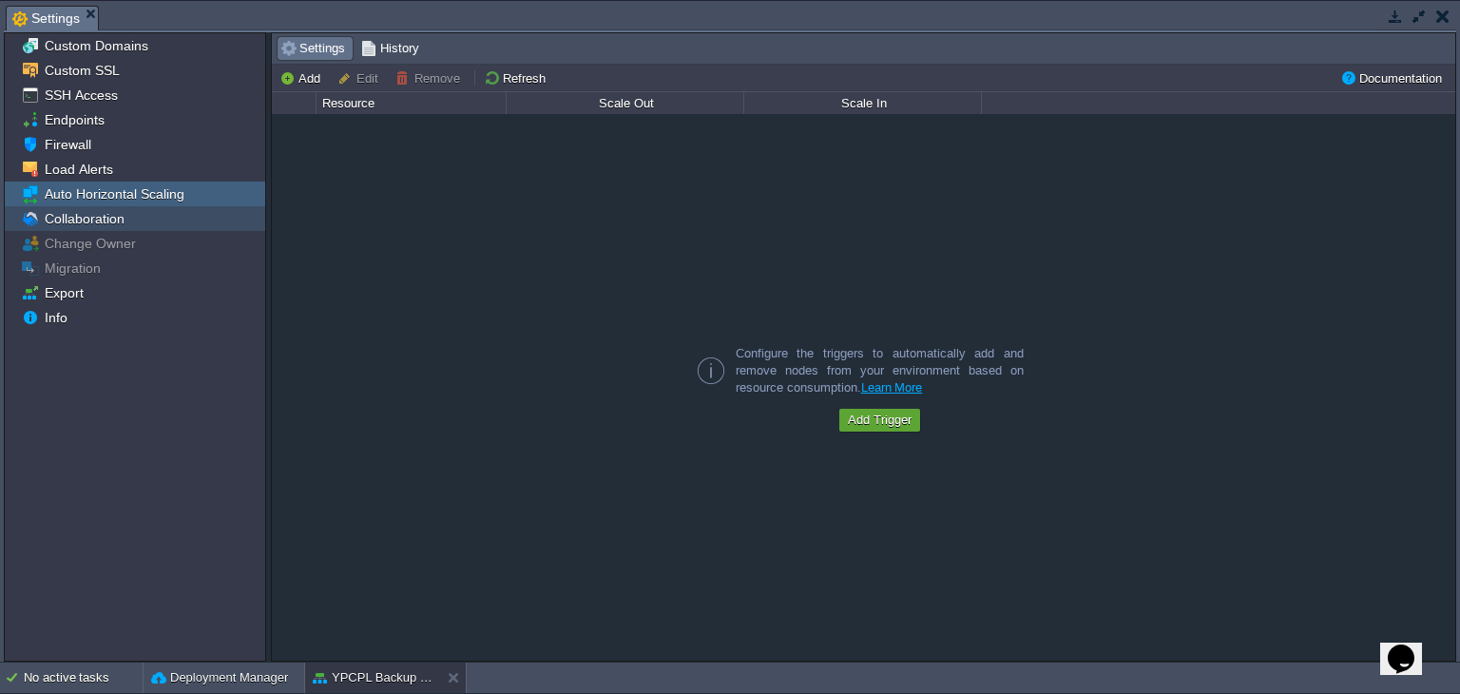
click at [137, 216] on div "Collaboration" at bounding box center [135, 218] width 260 height 25
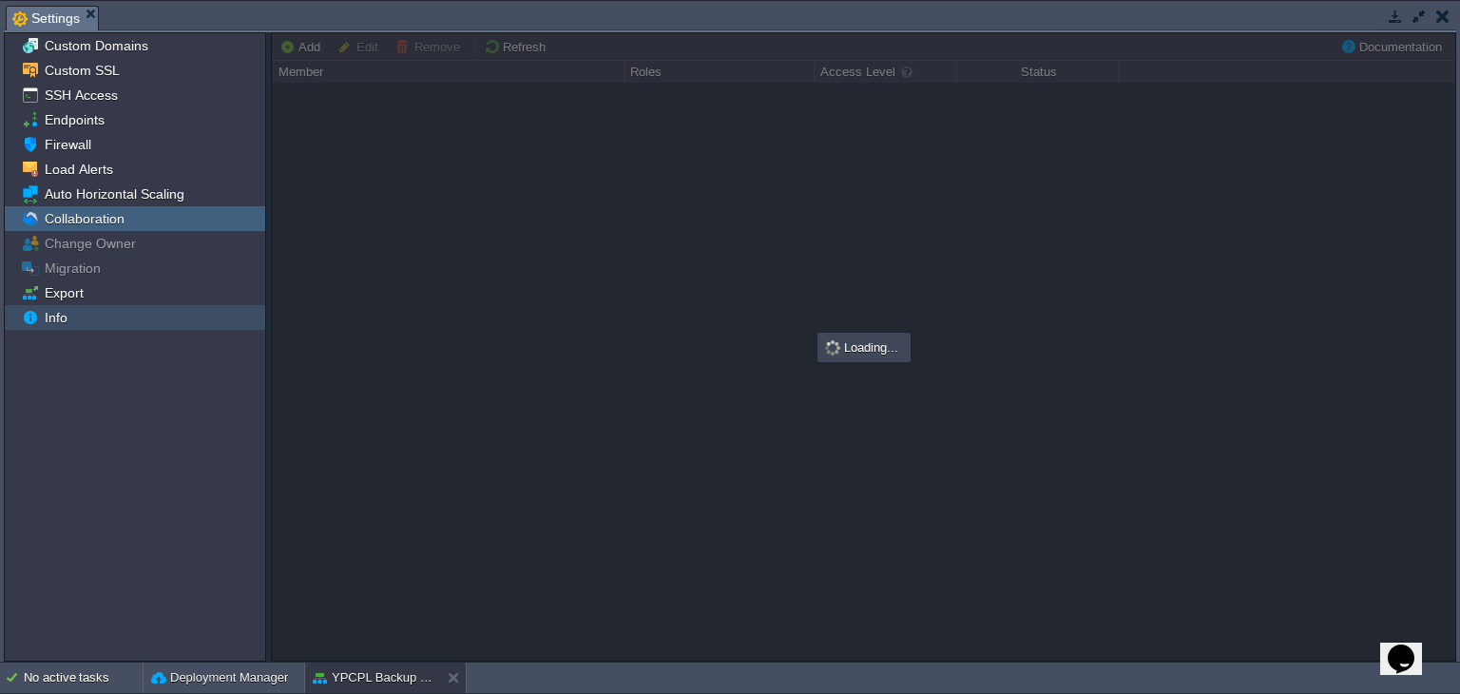
click at [129, 319] on div "Info" at bounding box center [135, 317] width 260 height 25
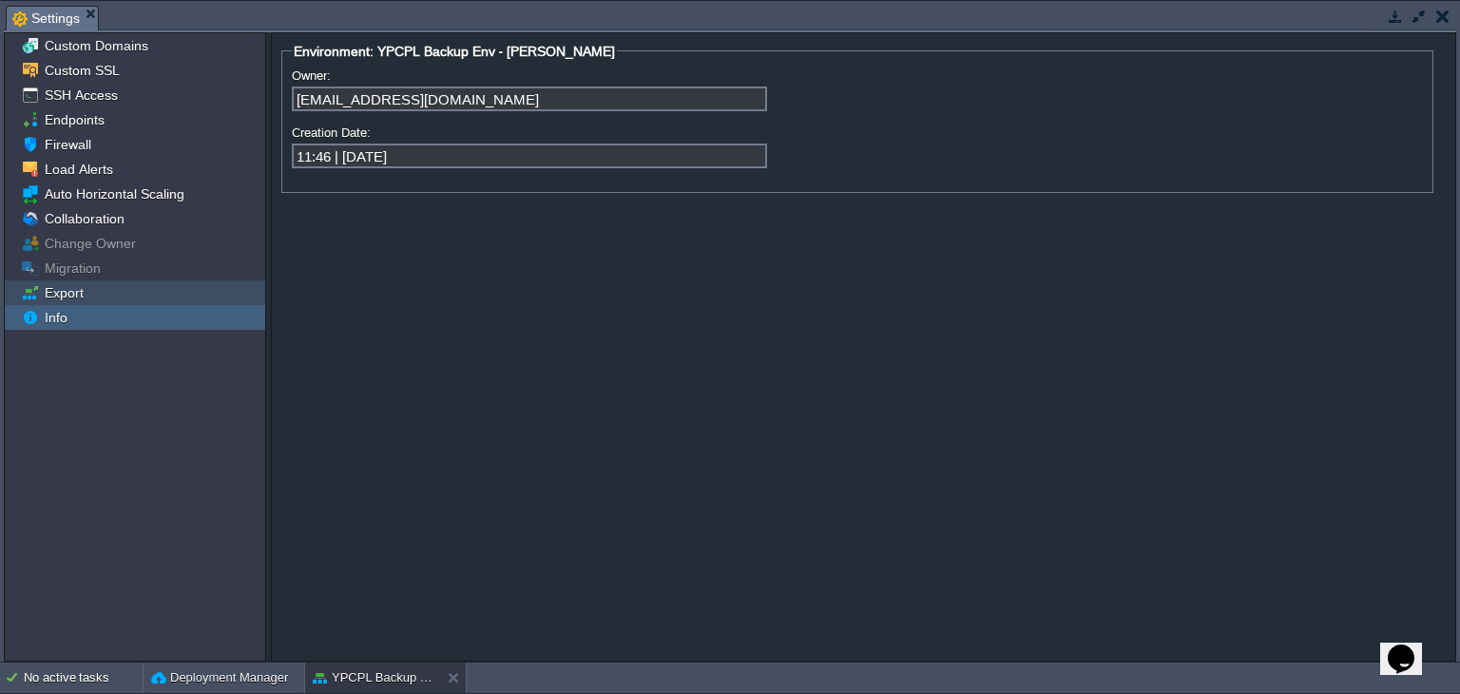
click at [149, 298] on div "Export" at bounding box center [135, 292] width 260 height 25
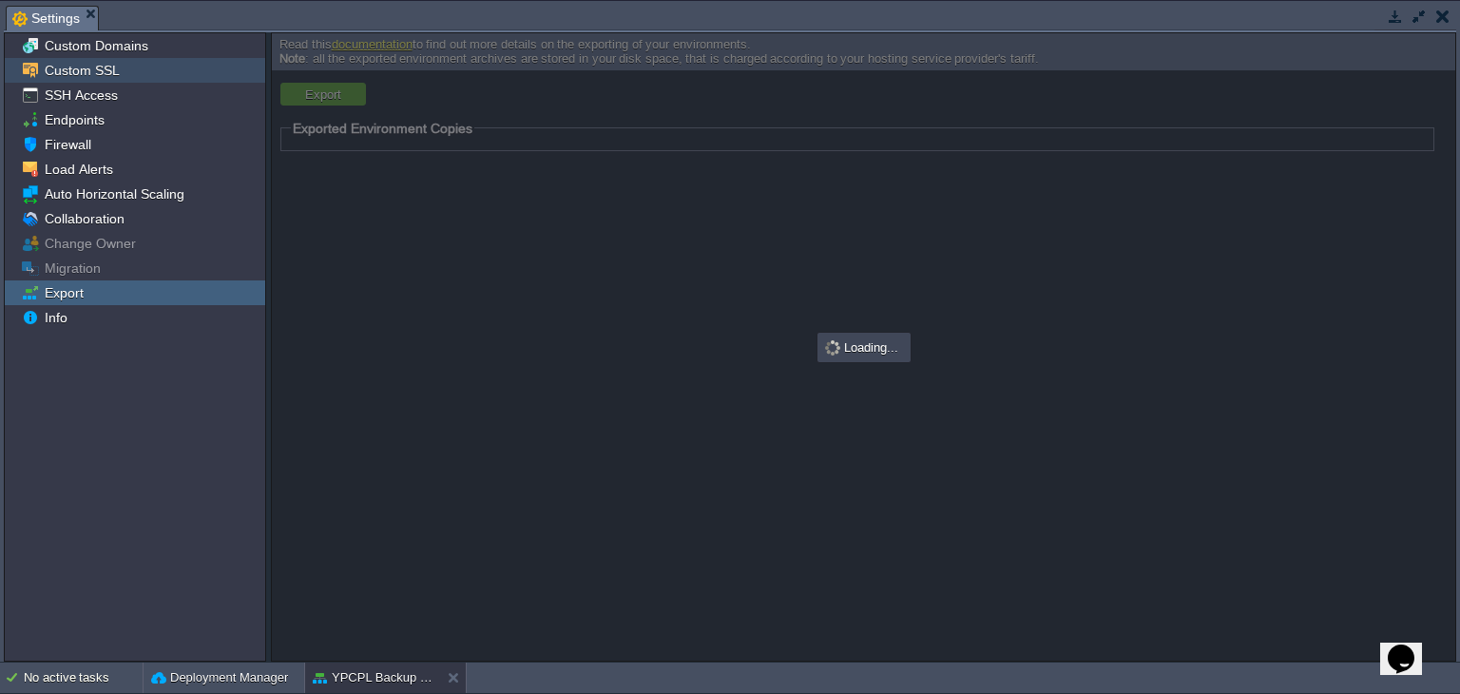
click at [99, 74] on span "Custom SSL" at bounding box center [82, 70] width 82 height 17
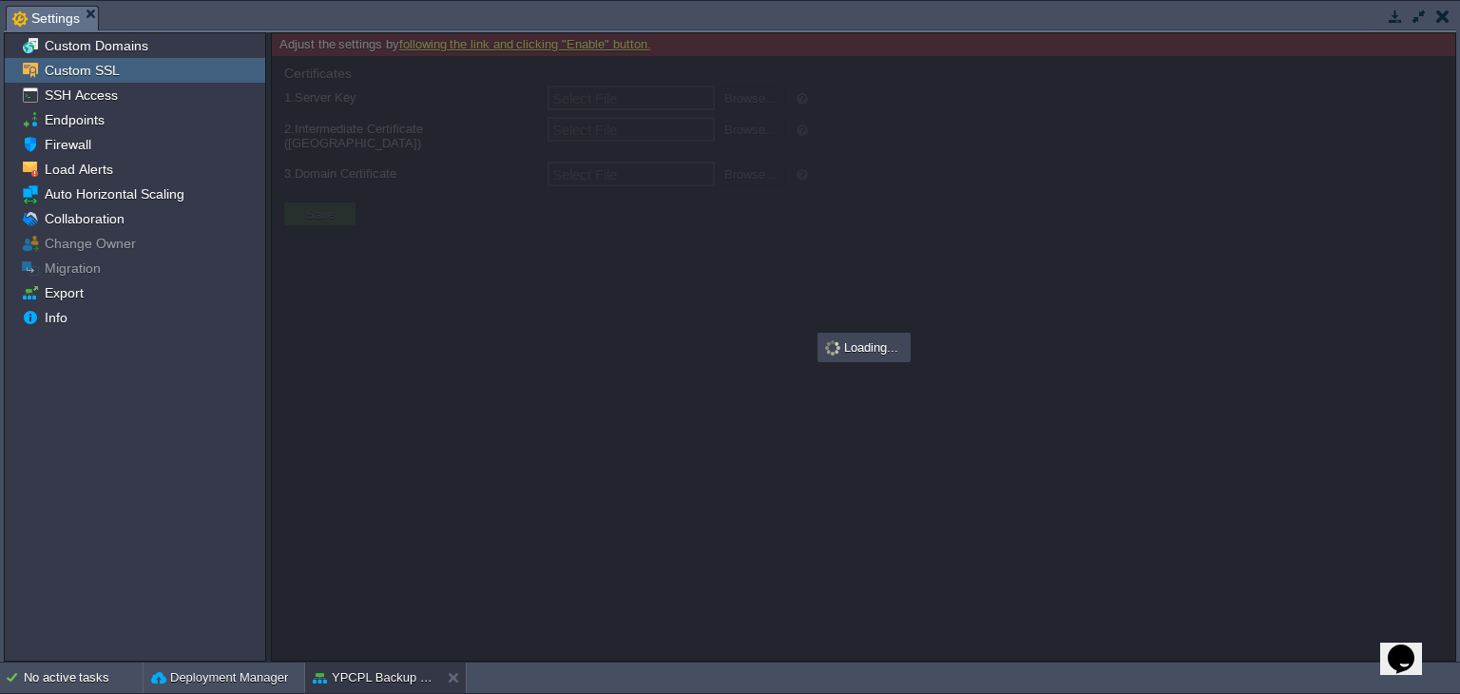
type input "Select File"
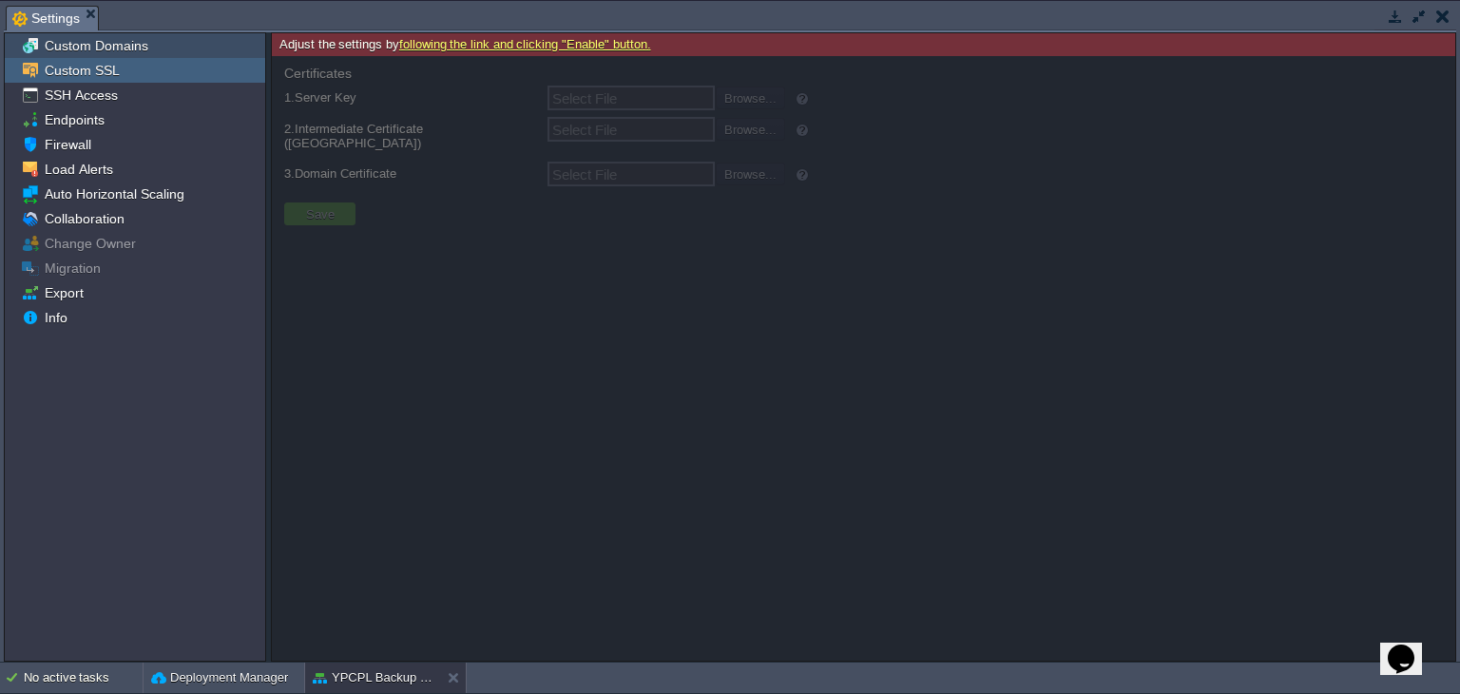
click at [169, 49] on div "Custom Domains" at bounding box center [135, 45] width 260 height 25
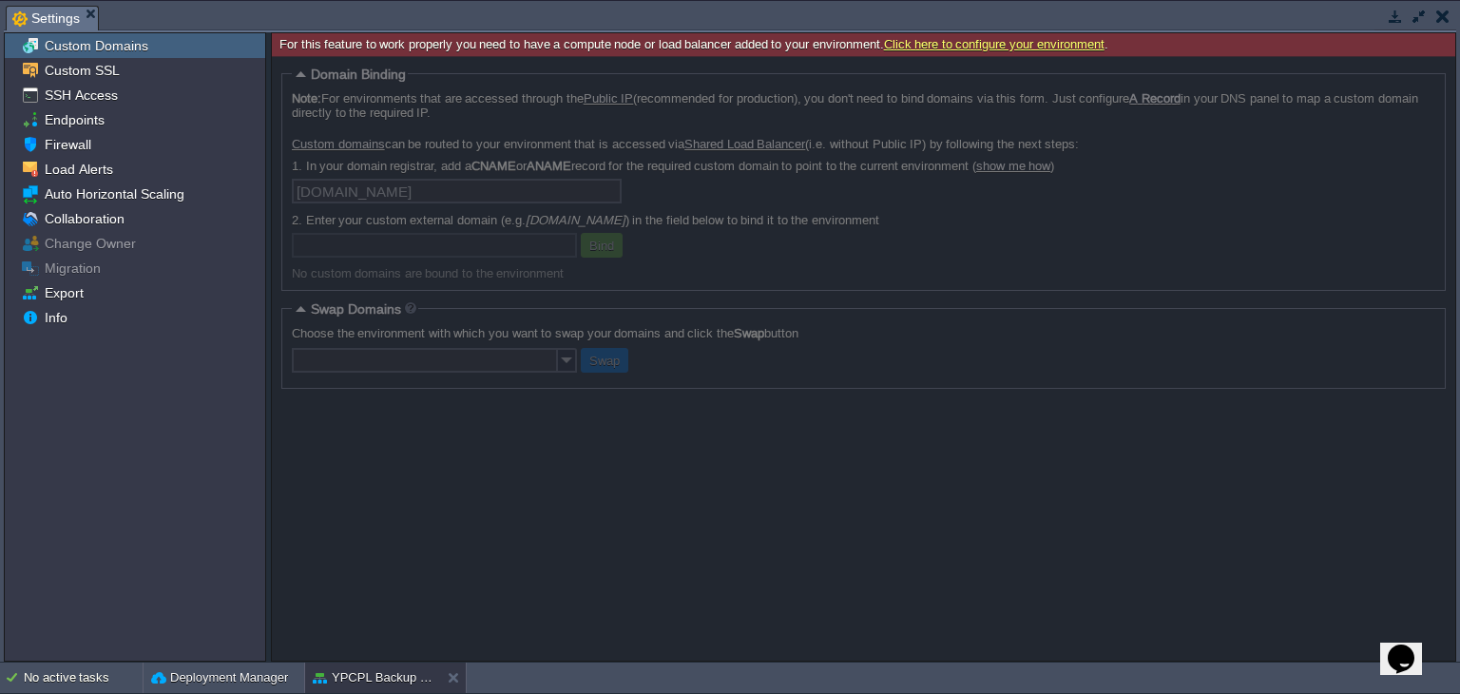
click at [335, 192] on div at bounding box center [864, 358] width 1184 height 605
click at [1445, 21] on button "button" at bounding box center [1443, 16] width 13 height 17
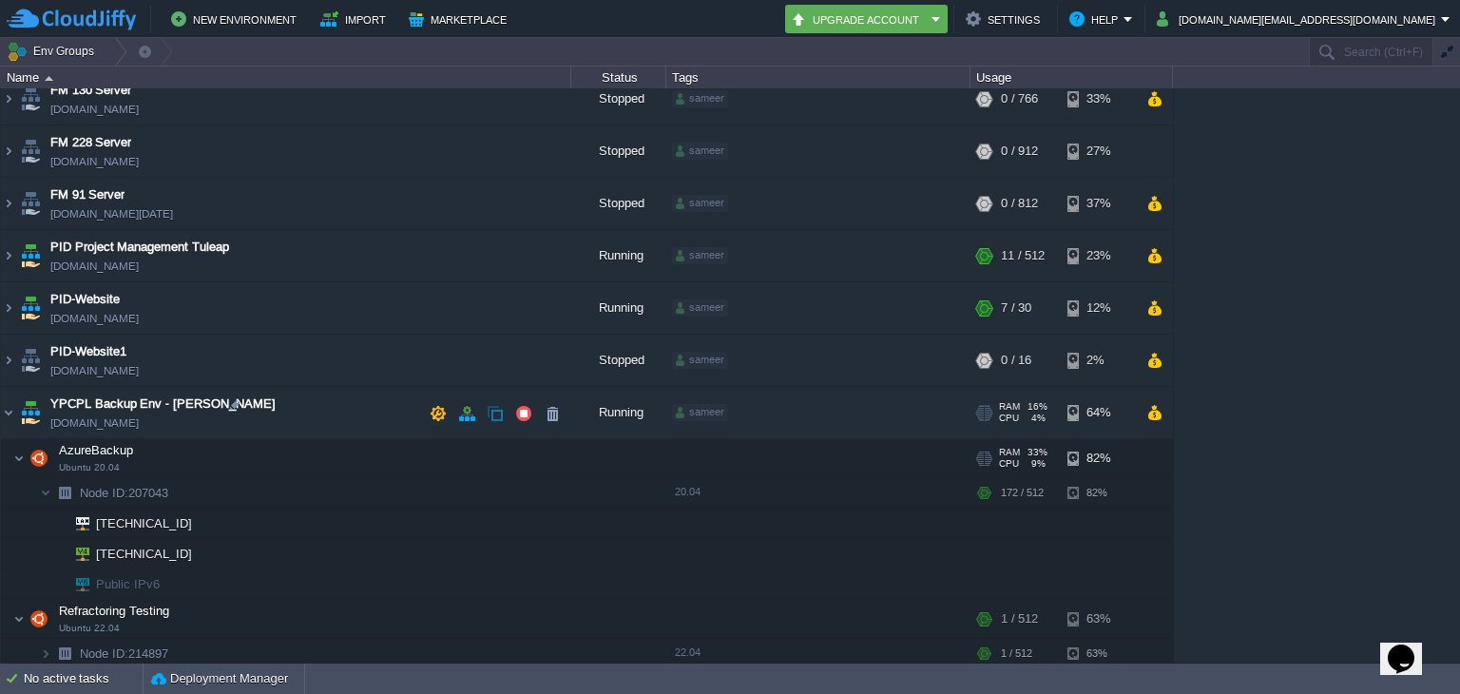
click at [139, 428] on span "[DOMAIN_NAME]" at bounding box center [94, 425] width 88 height 19
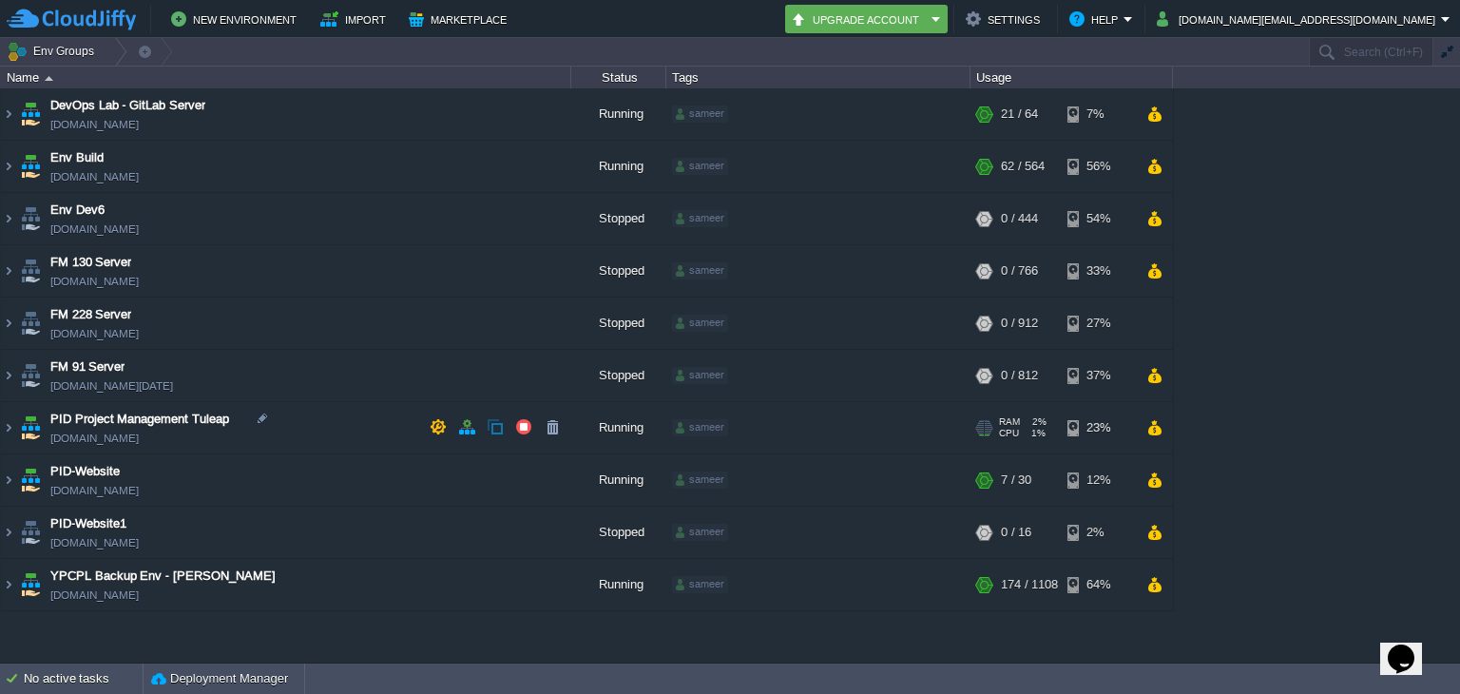
click at [139, 429] on span "[DOMAIN_NAME]" at bounding box center [94, 438] width 88 height 19
drag, startPoint x: 51, startPoint y: 598, endPoint x: 174, endPoint y: 598, distance: 122.6
click at [139, 598] on span "[DOMAIN_NAME]" at bounding box center [94, 595] width 88 height 19
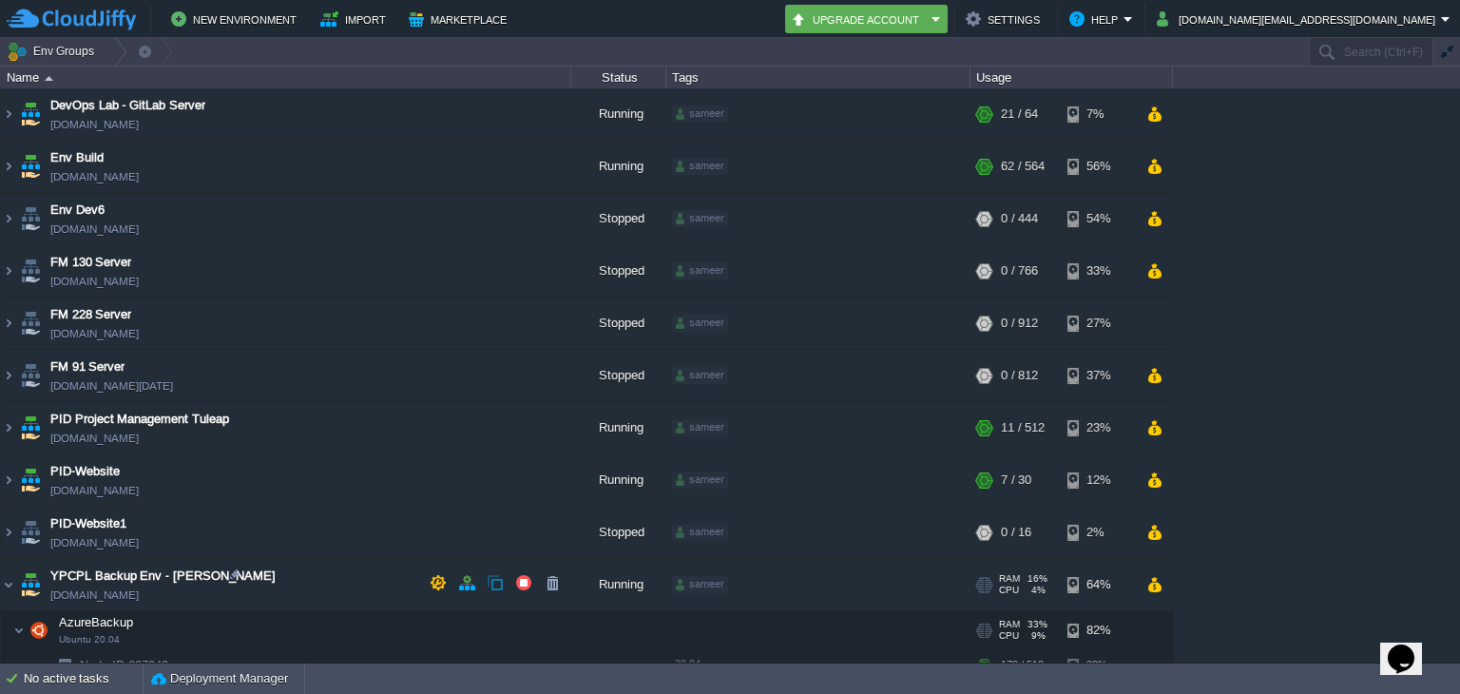
copy span "[DOMAIN_NAME]"
